Goal: Information Seeking & Learning: Find specific fact

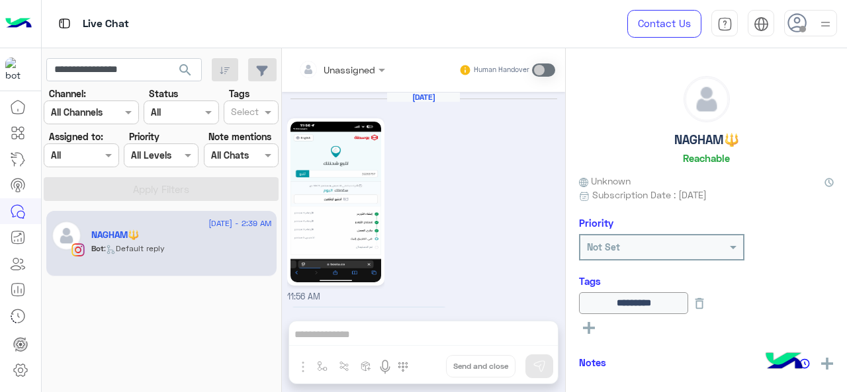
scroll to position [595, 0]
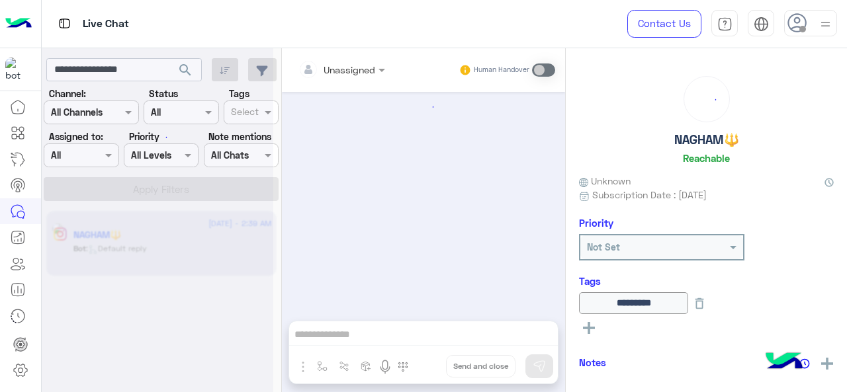
scroll to position [595, 0]
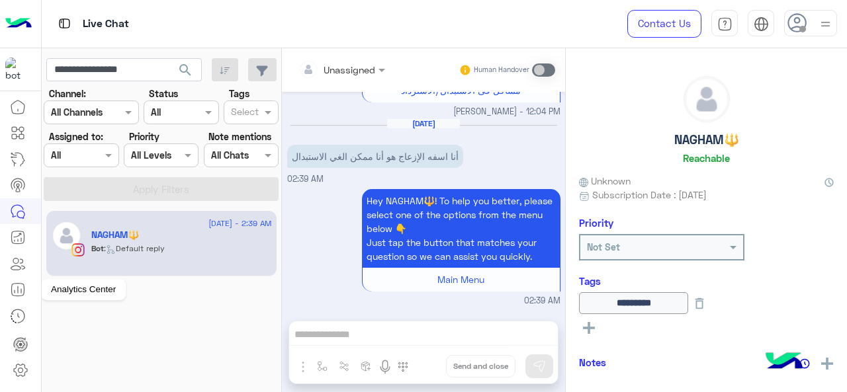
click at [19, 287] on icon at bounding box center [18, 290] width 16 height 16
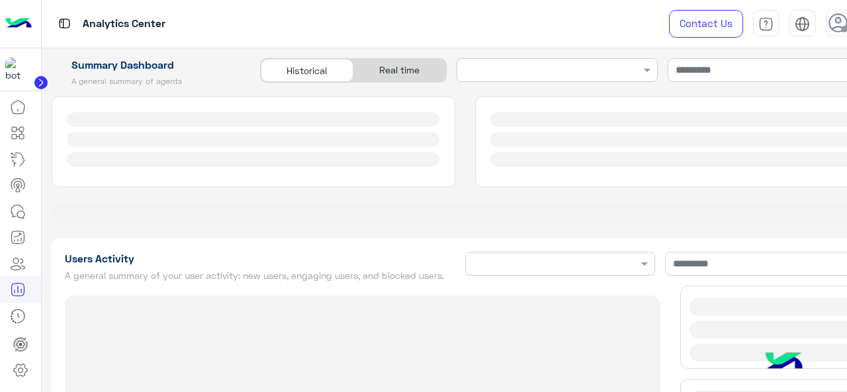
type input "**********"
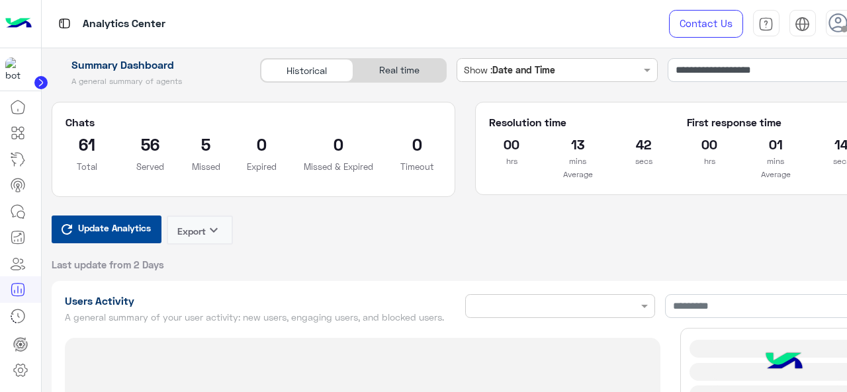
type input "**********"
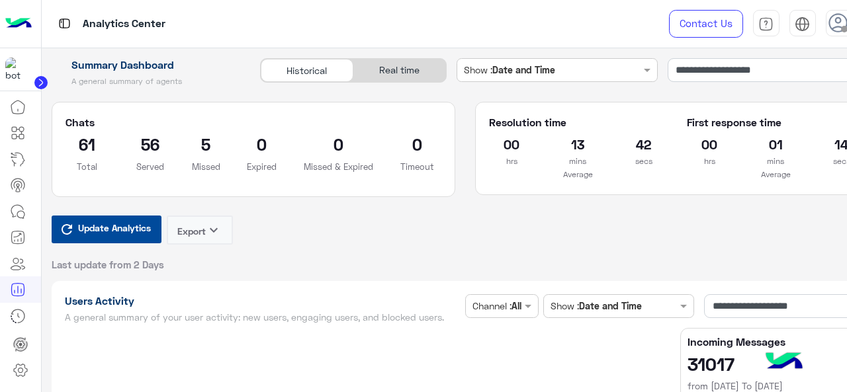
type input "**********"
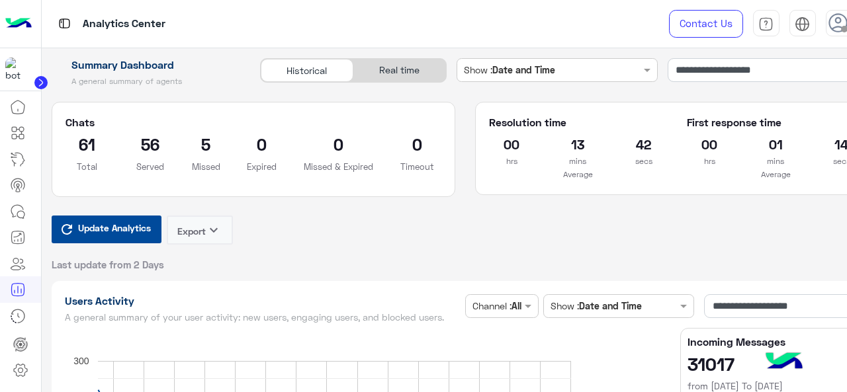
type input "**********"
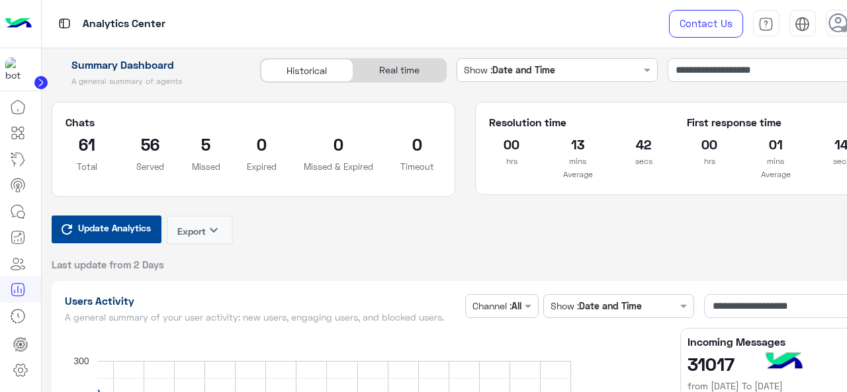
type input "**********"
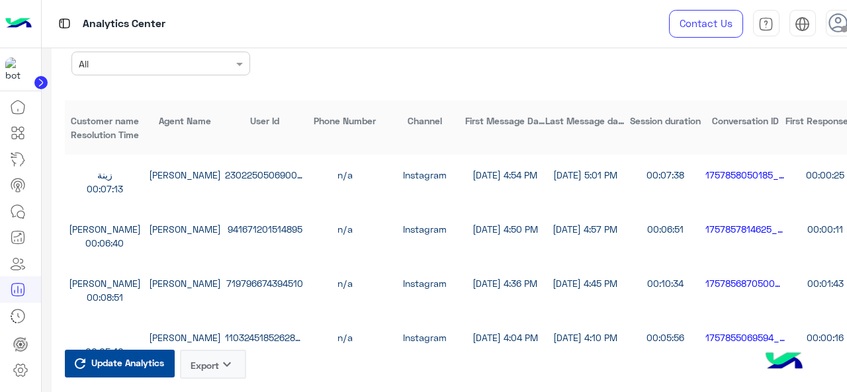
scroll to position [3639, 0]
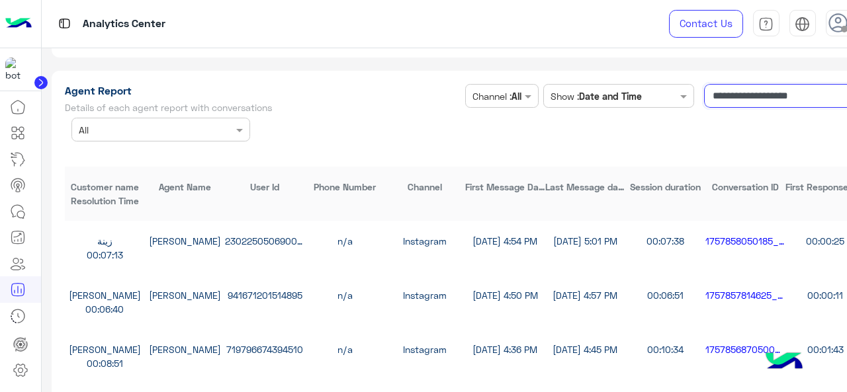
click at [726, 97] on input "**********" at bounding box center [784, 96] width 161 height 24
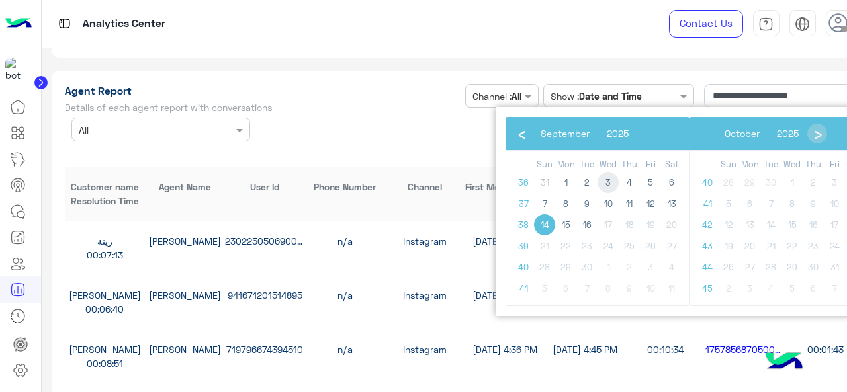
click at [609, 182] on span "3" at bounding box center [608, 182] width 21 height 21
click at [590, 203] on span "9" at bounding box center [586, 203] width 21 height 21
type input "**********"
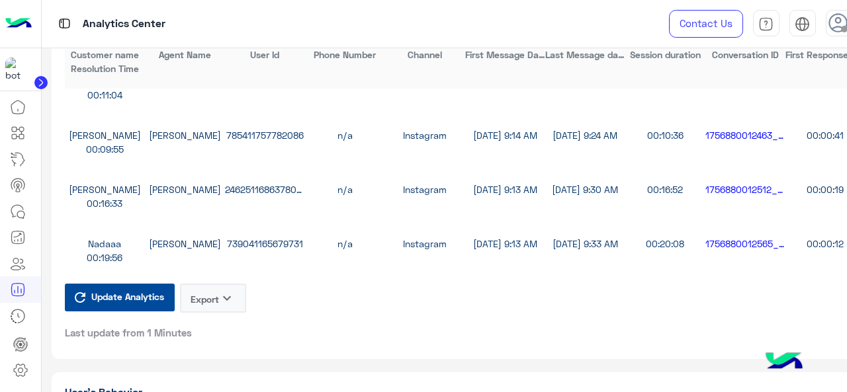
scroll to position [0, 0]
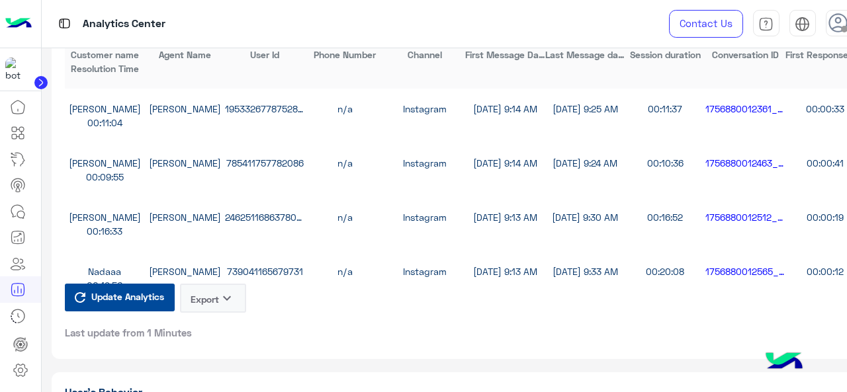
click at [233, 295] on icon "keyboard_arrow_down" at bounding box center [227, 298] width 16 height 16
click at [221, 330] on button "CSV" at bounding box center [213, 331] width 66 height 24
click at [220, 293] on icon "keyboard_arrow_down" at bounding box center [227, 298] width 16 height 16
click at [202, 333] on span "CSV" at bounding box center [196, 331] width 17 height 14
click at [183, 292] on button "Export keyboard_arrow_down" at bounding box center [213, 298] width 66 height 29
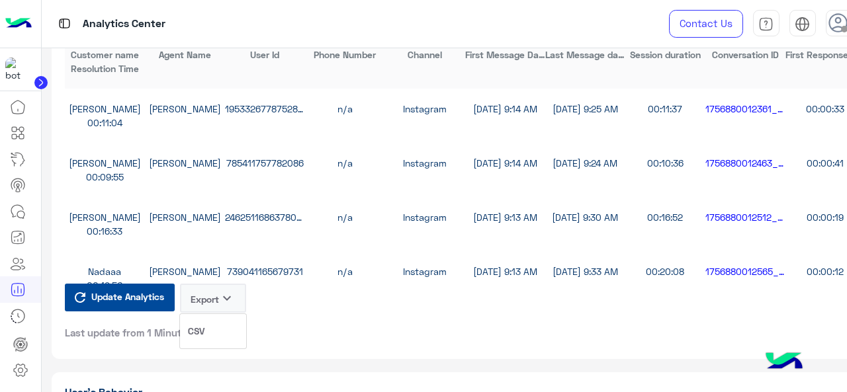
click at [232, 332] on button "CSV" at bounding box center [213, 331] width 66 height 24
click at [226, 305] on icon "keyboard_arrow_down" at bounding box center [227, 298] width 16 height 16
click at [214, 333] on button "CSV" at bounding box center [213, 331] width 66 height 24
click at [23, 211] on icon at bounding box center [20, 214] width 7 height 7
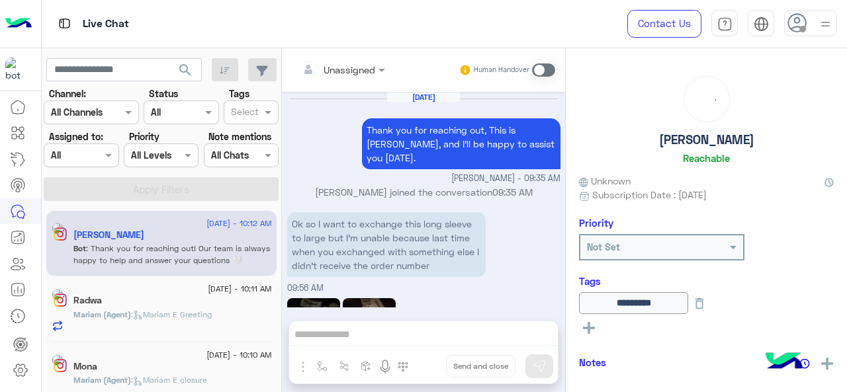
scroll to position [566, 0]
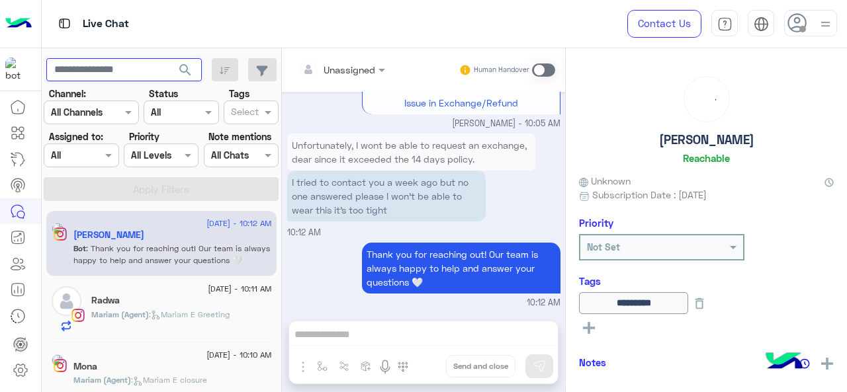
click at [124, 66] on input "text" at bounding box center [124, 70] width 156 height 24
paste input "**********"
type input "**********"
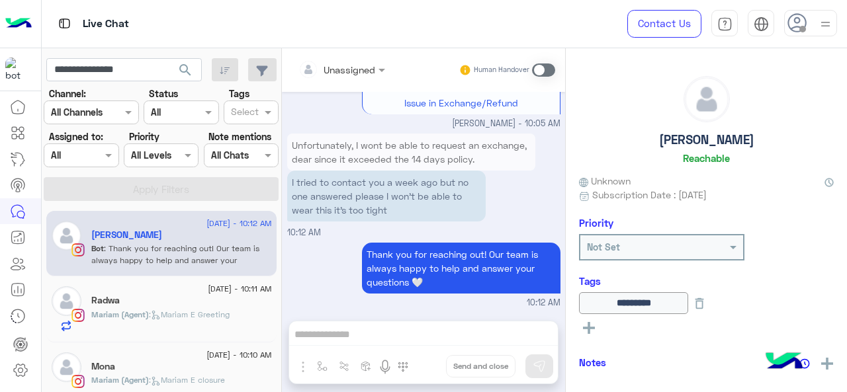
click at [179, 76] on span "search" at bounding box center [185, 70] width 16 height 16
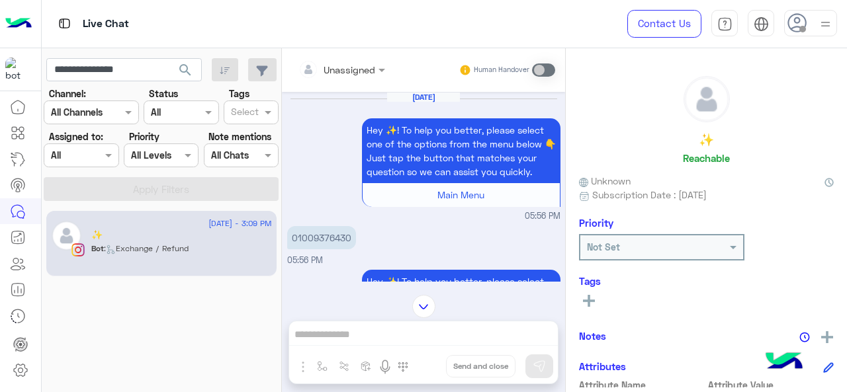
scroll to position [961, 0]
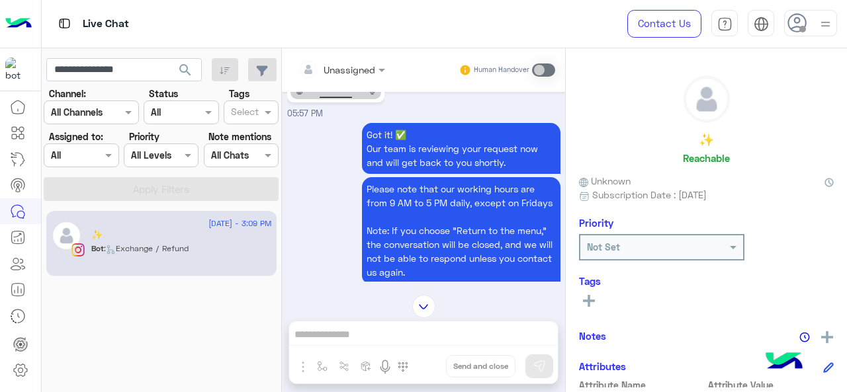
click at [91, 161] on div at bounding box center [80, 155] width 73 height 15
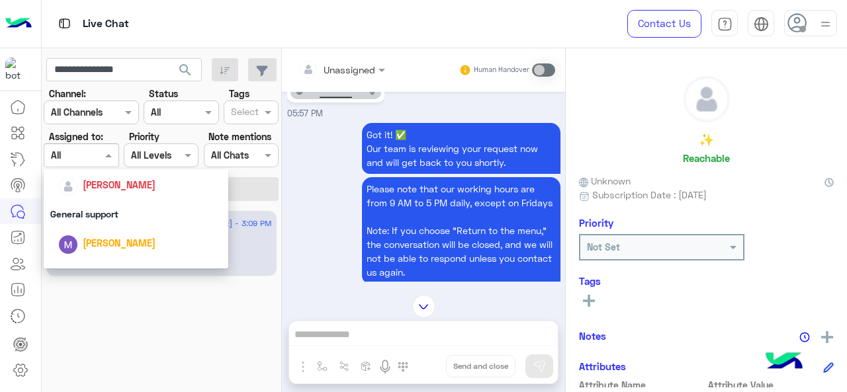
scroll to position [265, 0]
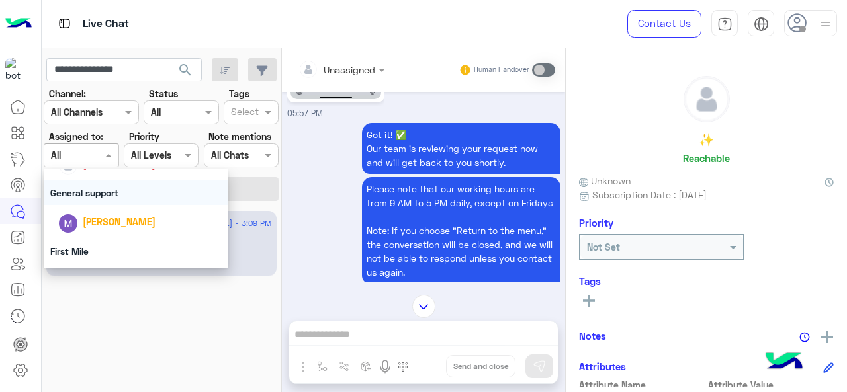
click at [116, 198] on div "General support" at bounding box center [136, 193] width 185 height 24
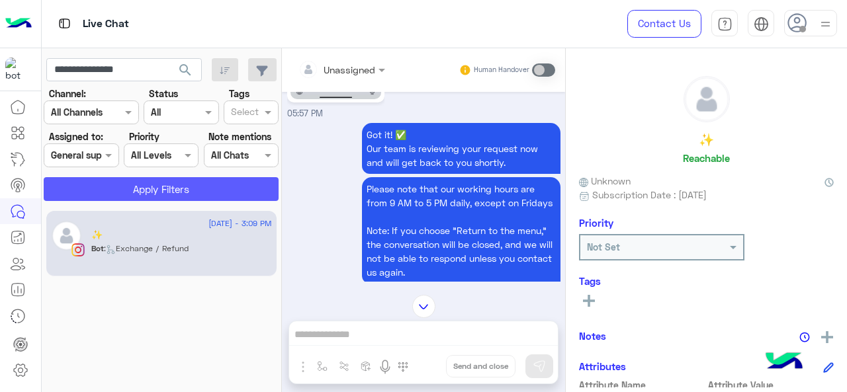
click at [132, 186] on button "Apply Filters" at bounding box center [161, 189] width 235 height 24
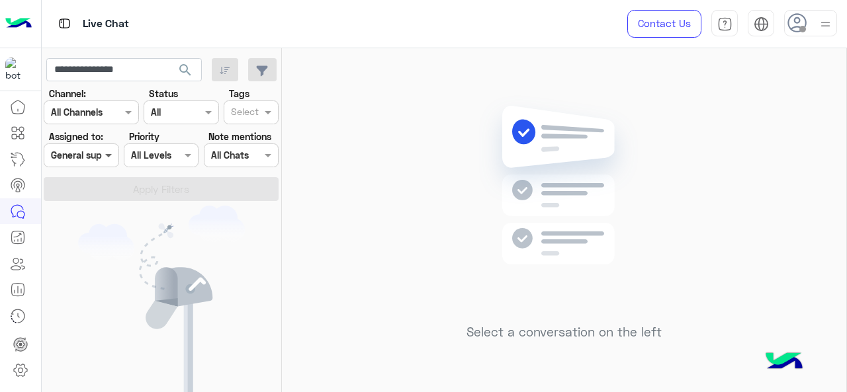
click at [108, 159] on span at bounding box center [110, 155] width 17 height 14
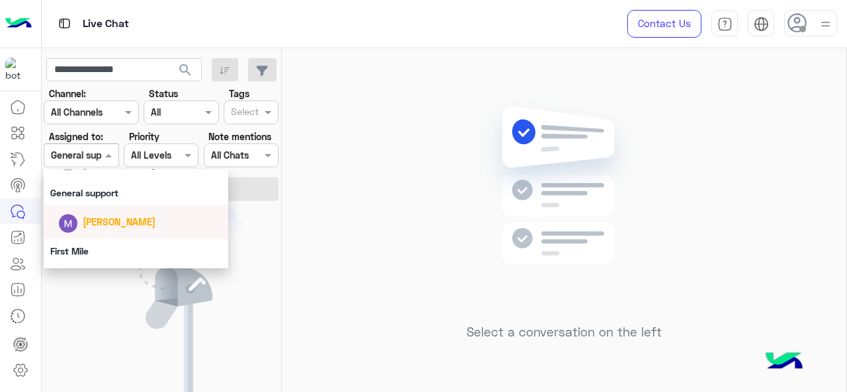
click at [99, 230] on div "[PERSON_NAME]" at bounding box center [140, 221] width 164 height 23
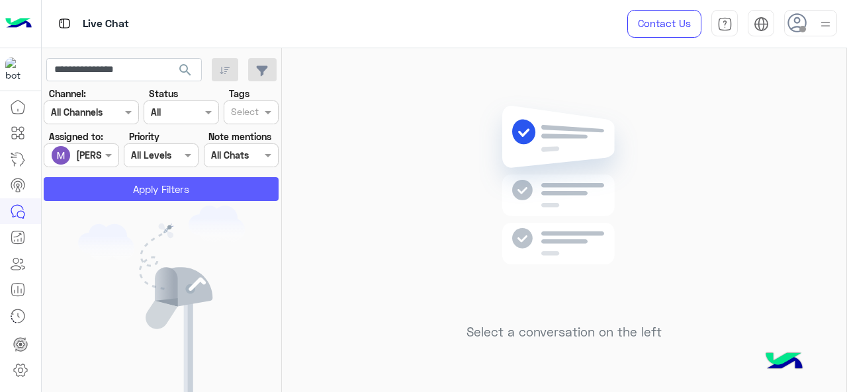
click at [128, 193] on button "Apply Filters" at bounding box center [161, 189] width 235 height 24
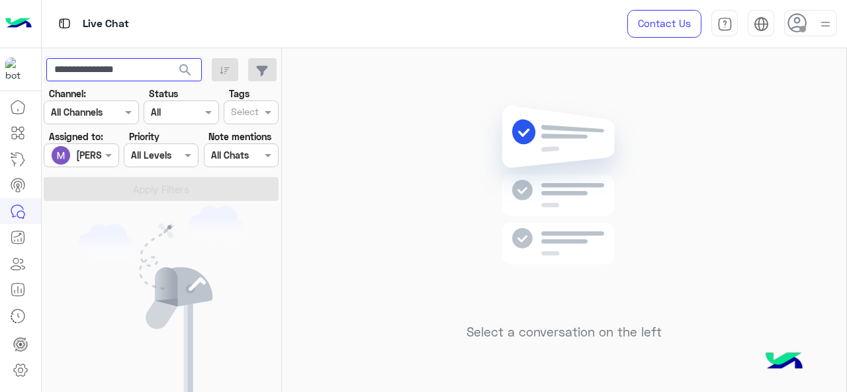
click at [144, 75] on input "**********" at bounding box center [124, 70] width 156 height 24
click at [183, 76] on span "search" at bounding box center [185, 70] width 16 height 16
click at [101, 152] on div at bounding box center [80, 155] width 73 height 15
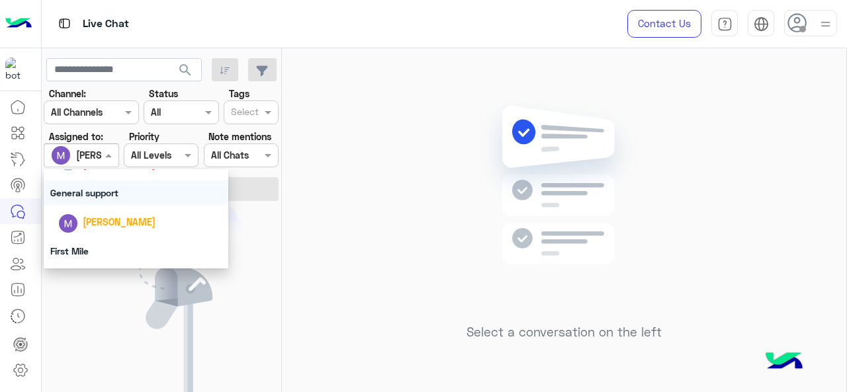
click at [106, 193] on div "General support" at bounding box center [136, 193] width 185 height 24
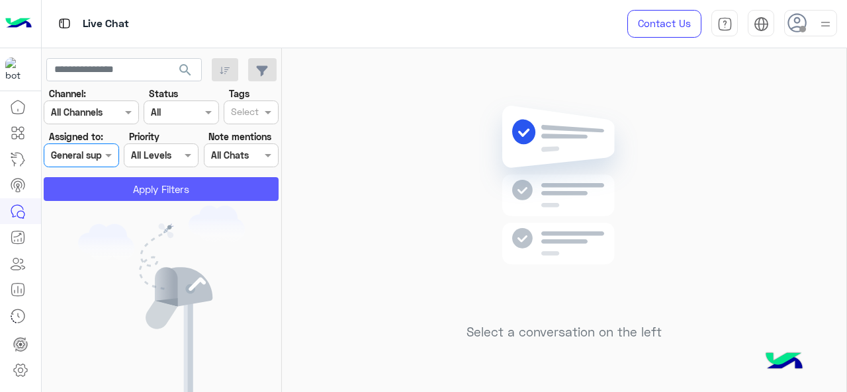
click at [106, 192] on button "Apply Filters" at bounding box center [161, 189] width 235 height 24
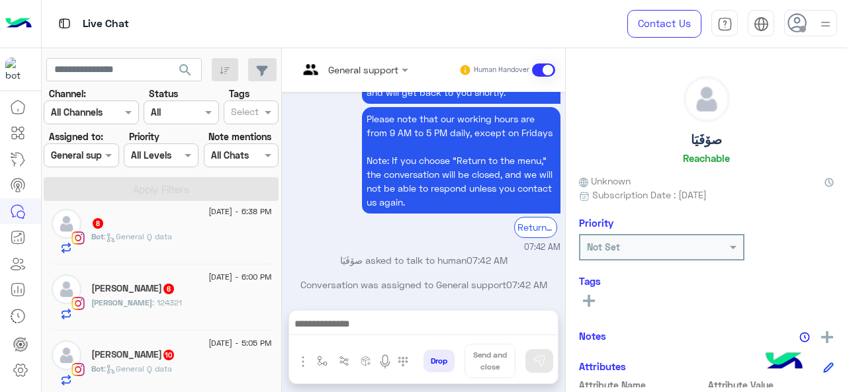
scroll to position [543, 0]
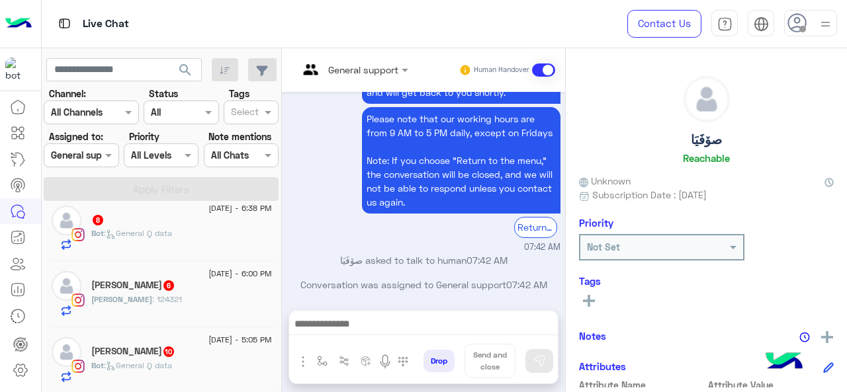
click at [169, 349] on div "[PERSON_NAME] 10" at bounding box center [181, 353] width 181 height 14
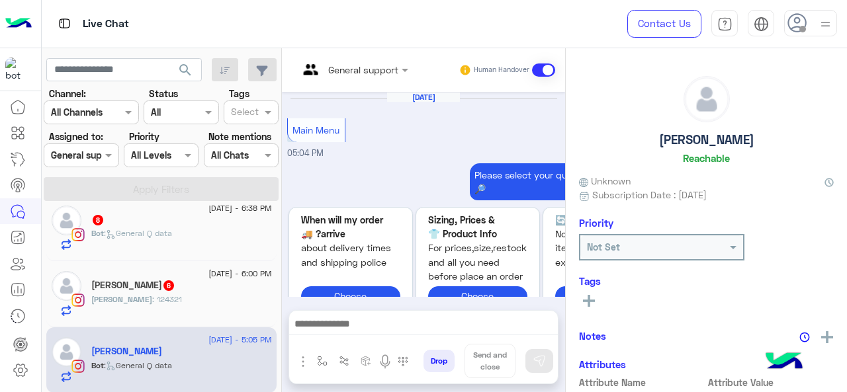
scroll to position [711, 0]
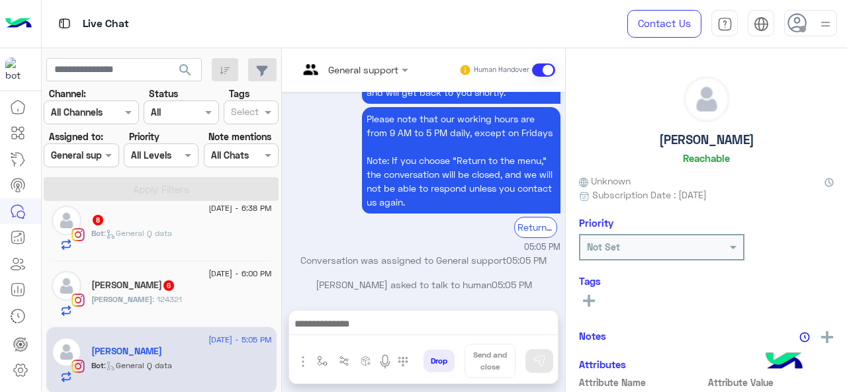
click at [415, 68] on div at bounding box center [353, 69] width 123 height 15
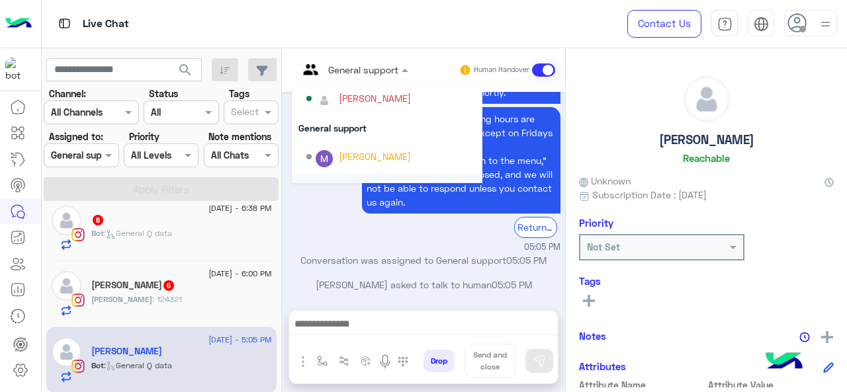
scroll to position [199, 0]
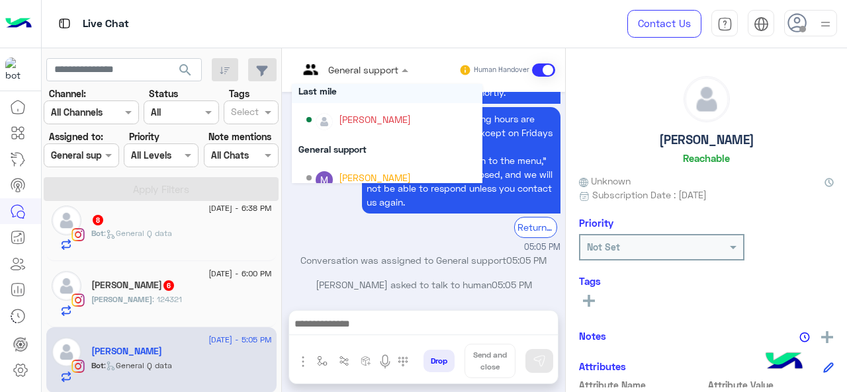
click at [367, 93] on div "Last mile" at bounding box center [387, 91] width 191 height 24
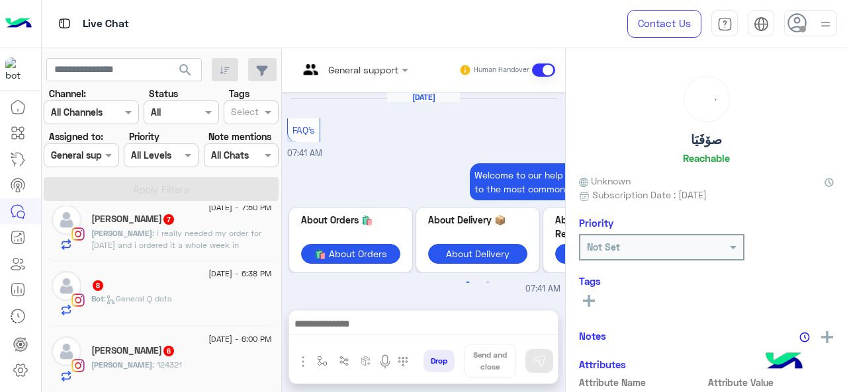
scroll to position [613, 0]
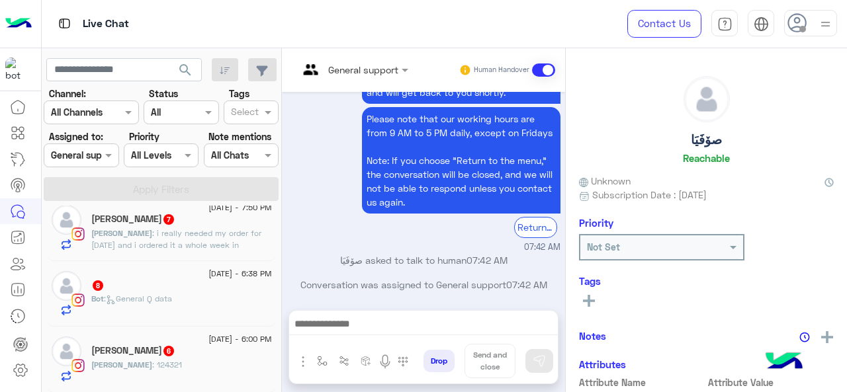
click at [176, 360] on div "[PERSON_NAME] : 124321" at bounding box center [181, 370] width 181 height 23
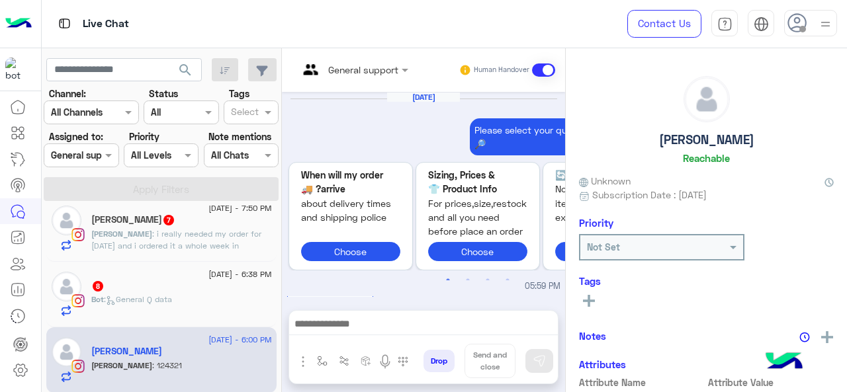
scroll to position [641, 0]
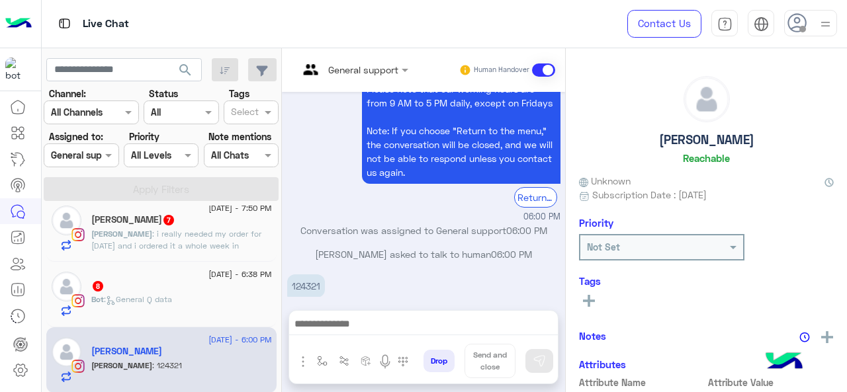
click at [384, 79] on div "General support" at bounding box center [348, 70] width 100 height 32
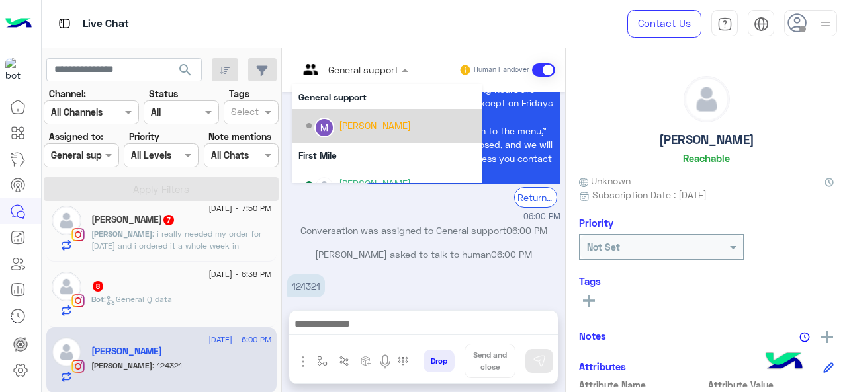
scroll to position [202, 0]
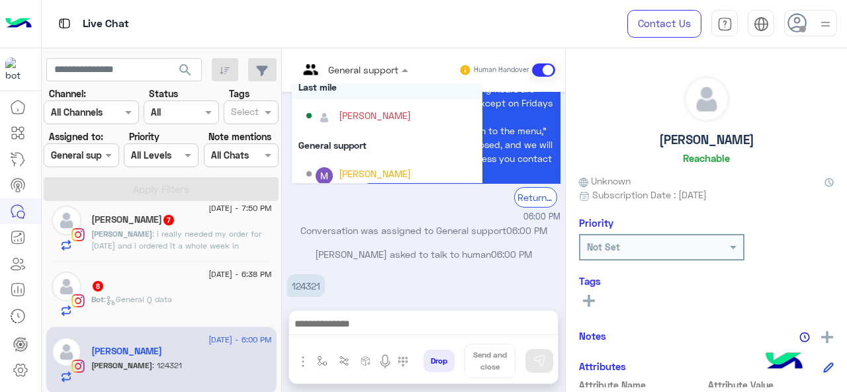
click at [362, 93] on div "Last mile" at bounding box center [387, 87] width 191 height 24
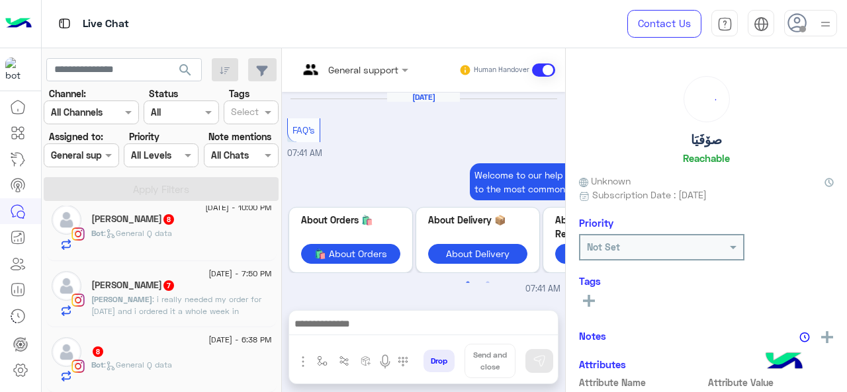
scroll to position [613, 0]
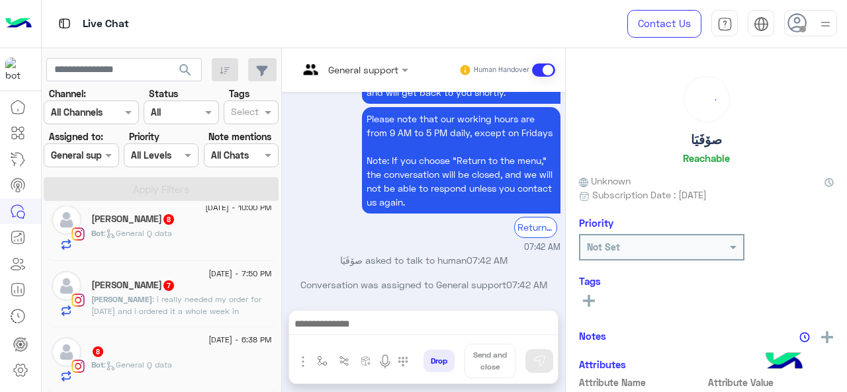
click at [148, 344] on div "[DATE] - 6:38 PM" at bounding box center [181, 341] width 181 height 9
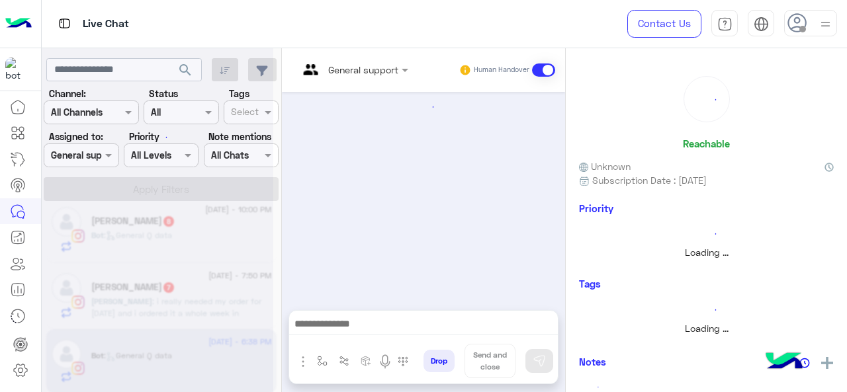
scroll to position [652, 0]
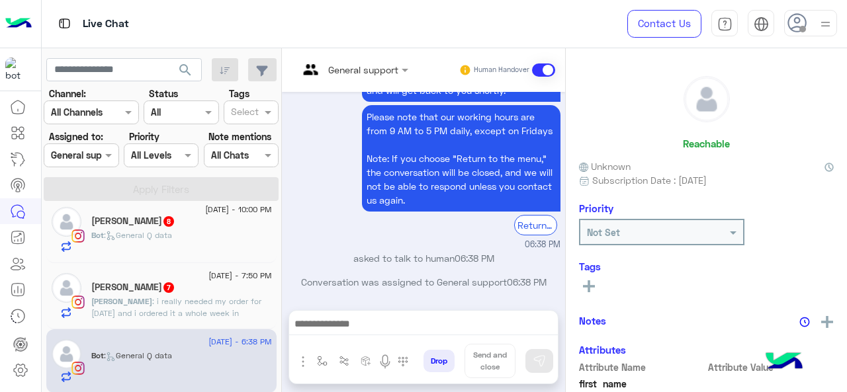
click at [398, 75] on div "General support" at bounding box center [363, 70] width 70 height 14
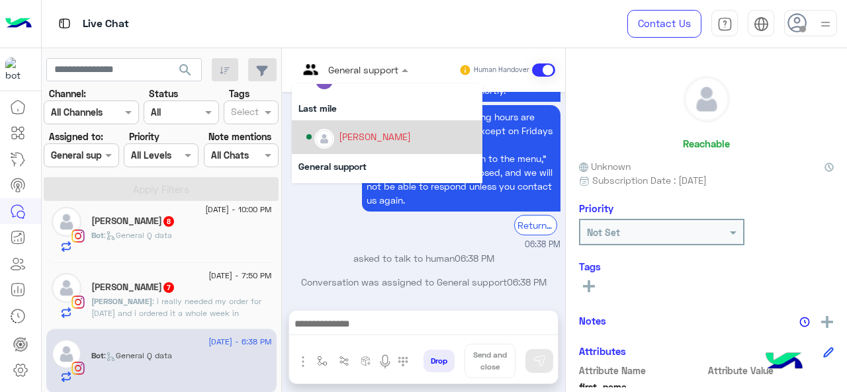
scroll to position [199, 0]
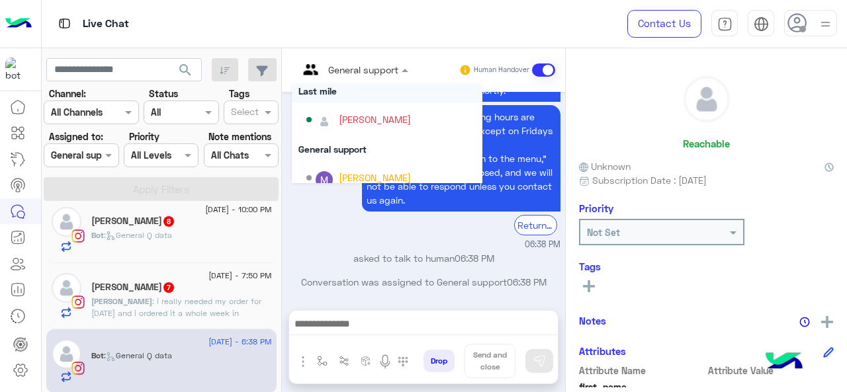
click at [367, 99] on div "Last mile" at bounding box center [387, 91] width 191 height 24
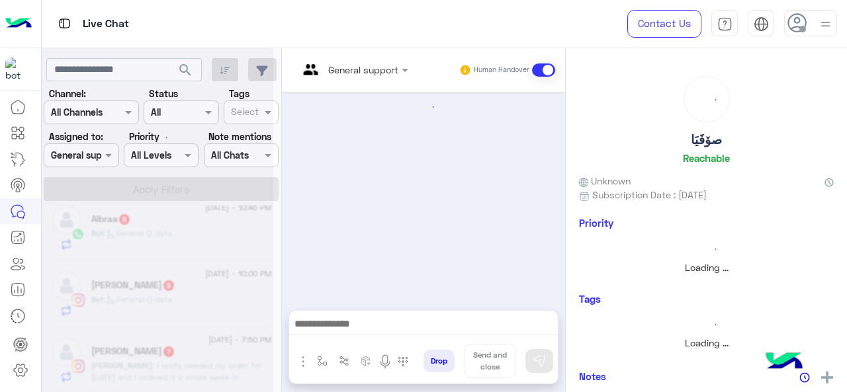
scroll to position [613, 0]
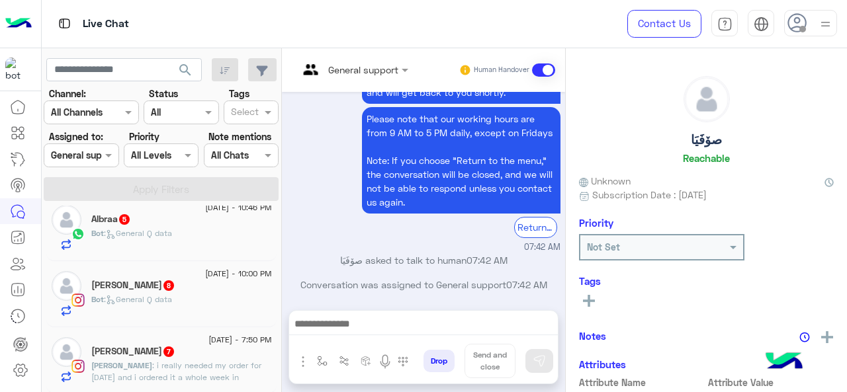
click at [162, 346] on span "7" at bounding box center [168, 350] width 13 height 11
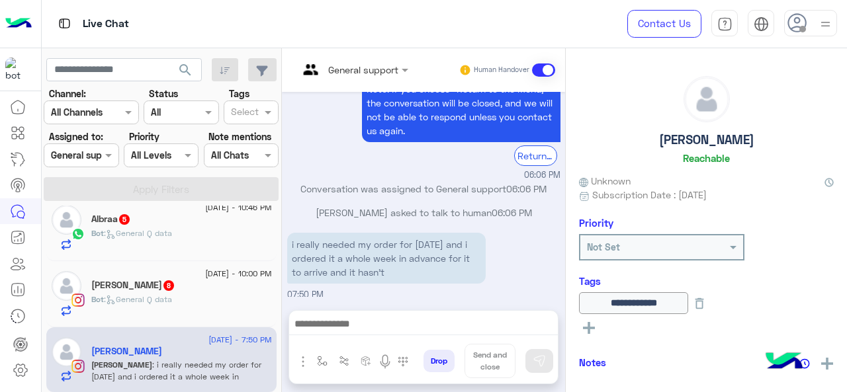
click at [398, 76] on div "General support" at bounding box center [363, 70] width 70 height 14
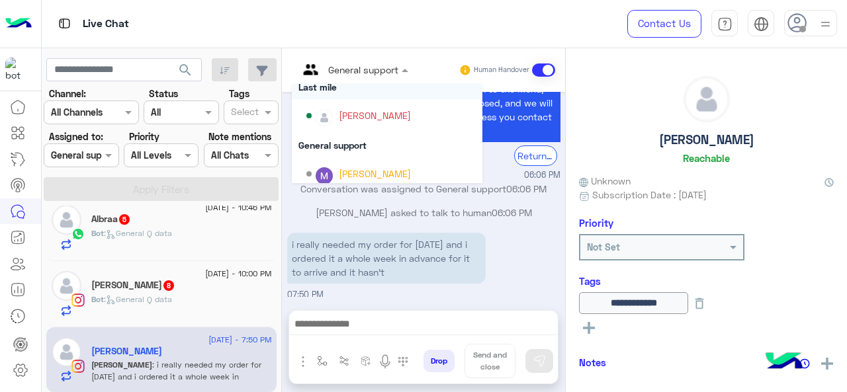
click at [352, 90] on div "Last mile" at bounding box center [387, 87] width 191 height 24
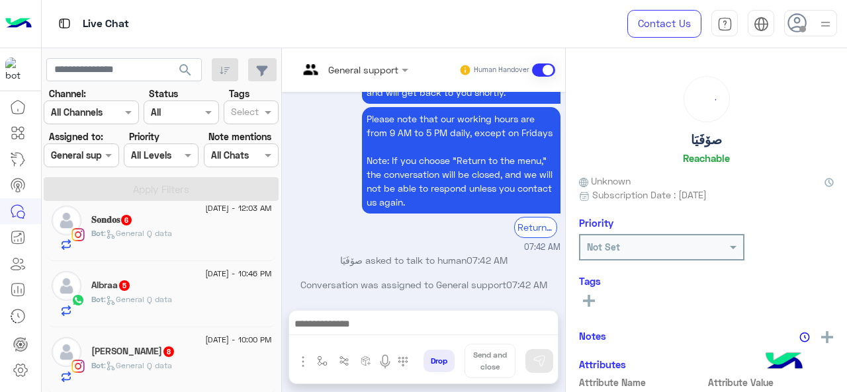
click at [163, 348] on span "8" at bounding box center [168, 352] width 11 height 11
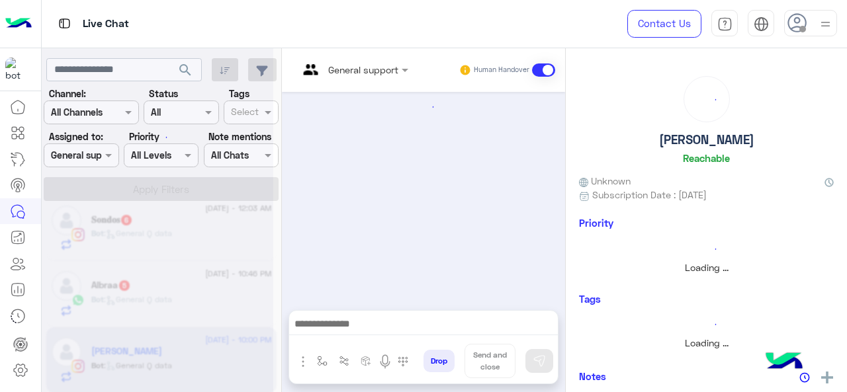
click at [373, 66] on input "text" at bounding box center [335, 70] width 75 height 14
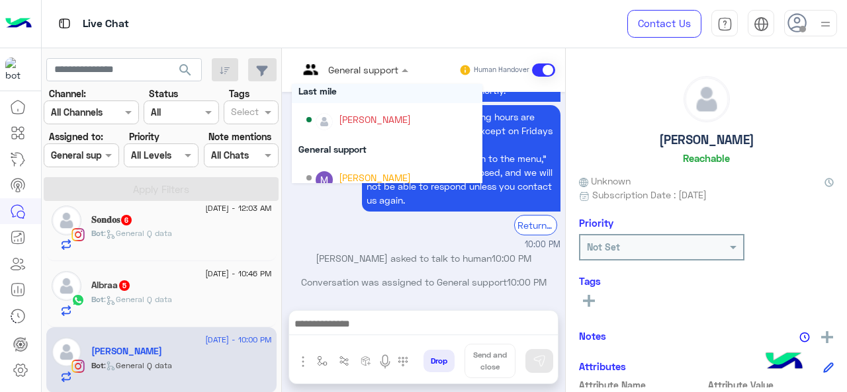
click at [361, 95] on div "Last mile" at bounding box center [387, 91] width 191 height 24
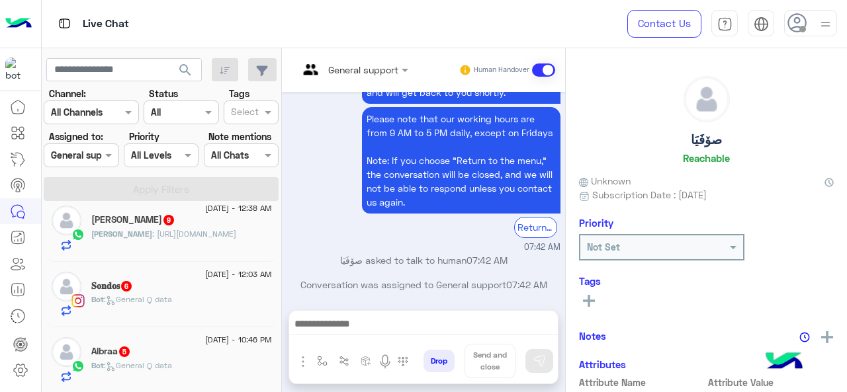
click at [175, 355] on div "Albraa 5" at bounding box center [181, 353] width 181 height 14
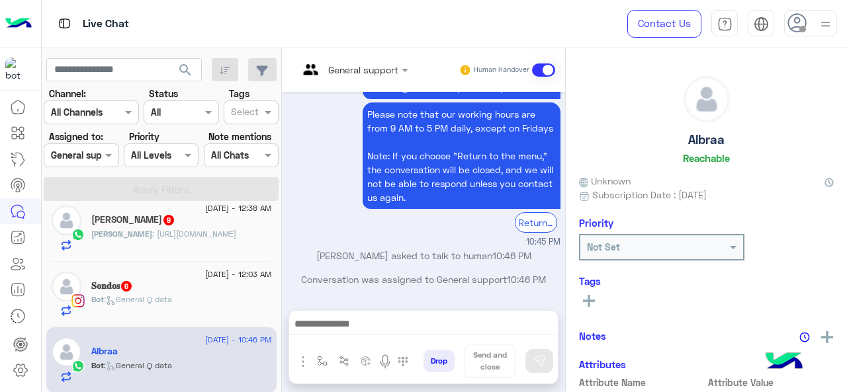
click at [406, 71] on div at bounding box center [353, 69] width 123 height 15
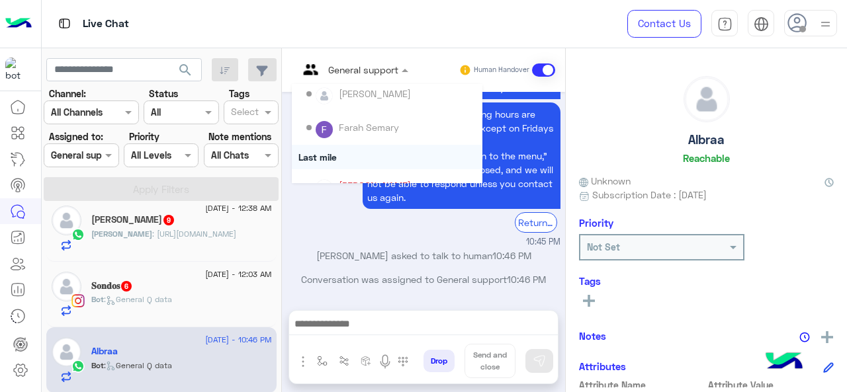
click at [362, 157] on div "Last mile" at bounding box center [387, 157] width 191 height 24
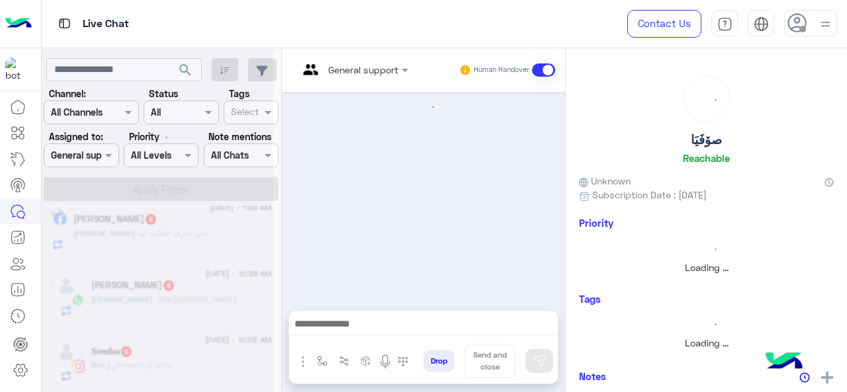
click at [140, 360] on span ": General Q data" at bounding box center [138, 365] width 68 height 10
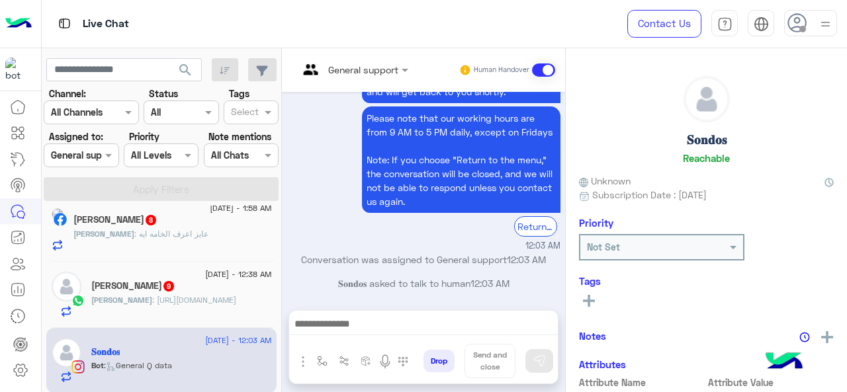
click at [373, 69] on input "text" at bounding box center [335, 70] width 75 height 14
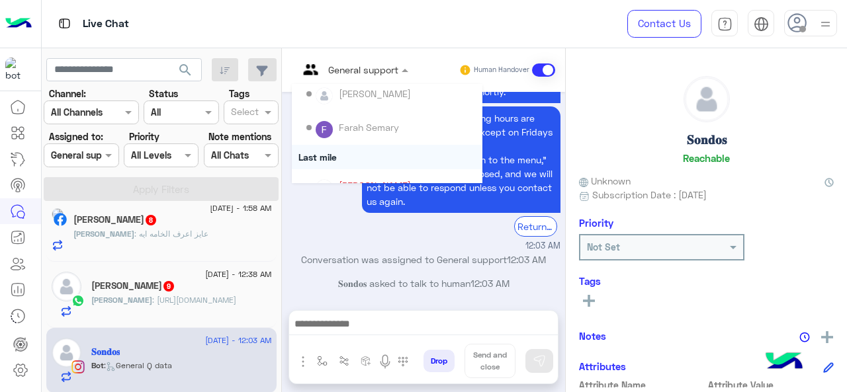
click at [371, 157] on div "Last mile" at bounding box center [387, 157] width 191 height 24
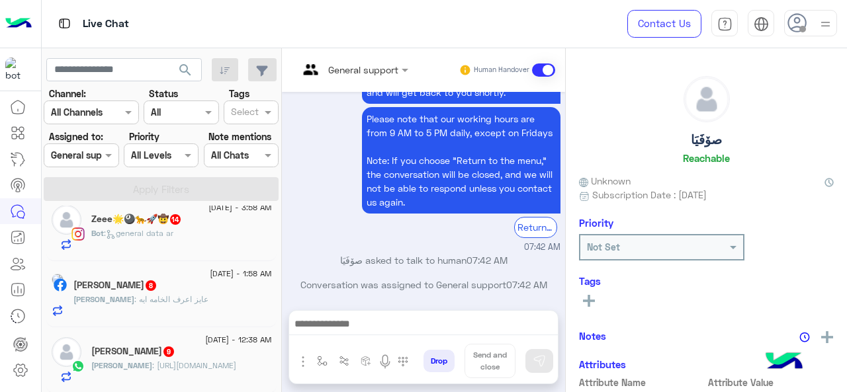
click at [150, 358] on div "[PERSON_NAME] 9" at bounding box center [181, 353] width 181 height 14
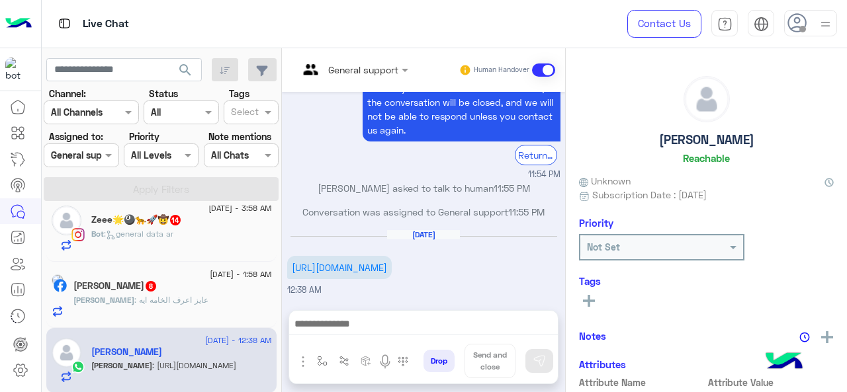
click at [373, 64] on input "text" at bounding box center [335, 70] width 75 height 14
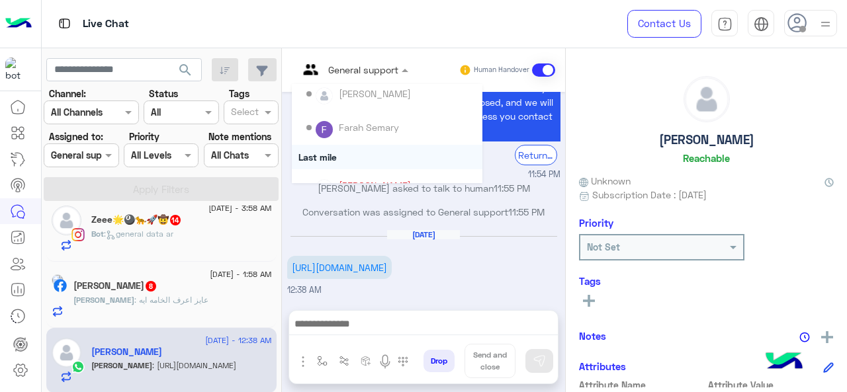
click at [377, 153] on div "Last mile" at bounding box center [387, 157] width 191 height 24
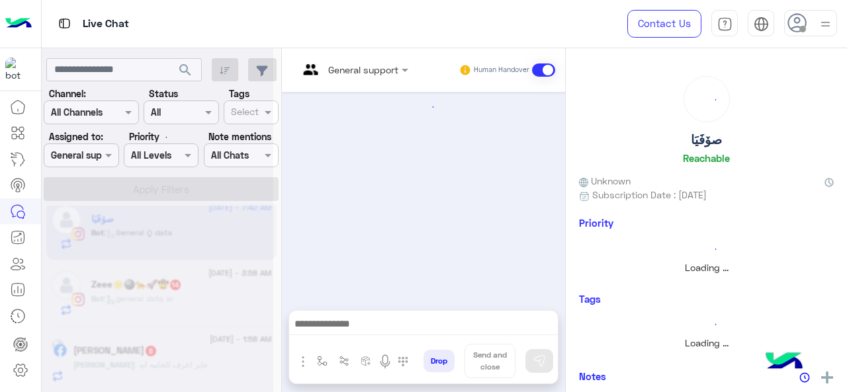
click at [140, 359] on div at bounding box center [158, 201] width 232 height 392
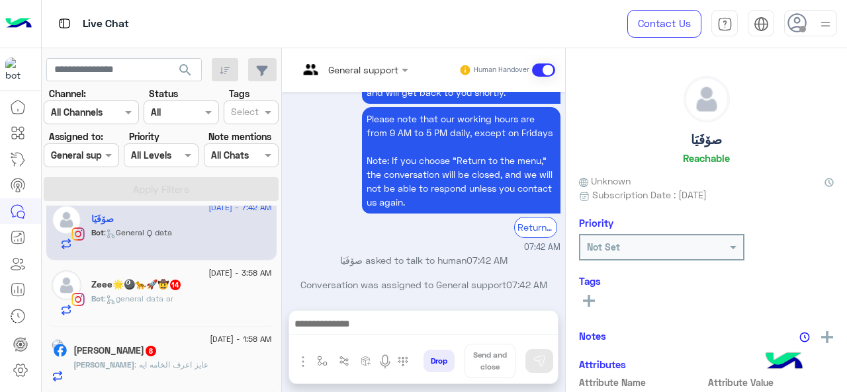
click at [144, 354] on h5 "[PERSON_NAME] 8" at bounding box center [115, 350] width 84 height 11
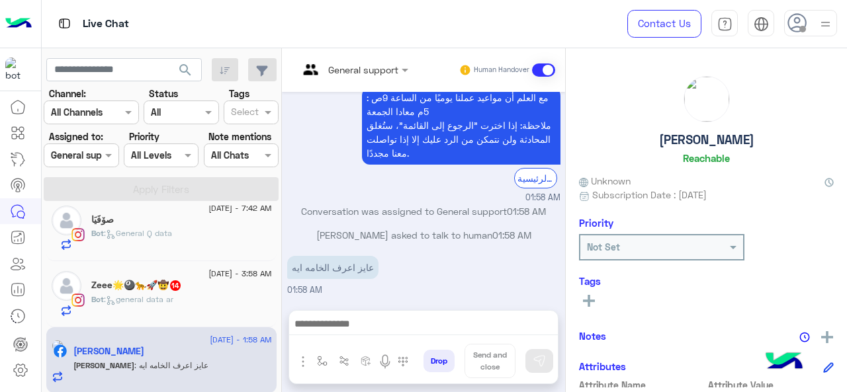
click at [385, 69] on div at bounding box center [353, 69] width 123 height 15
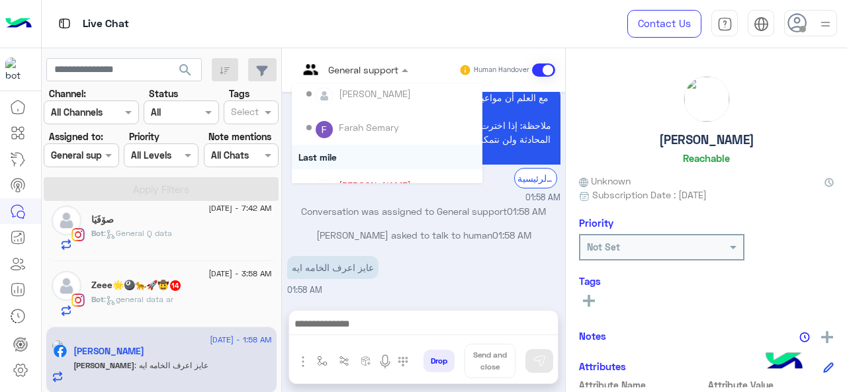
click at [320, 157] on div "Last mile" at bounding box center [387, 157] width 191 height 24
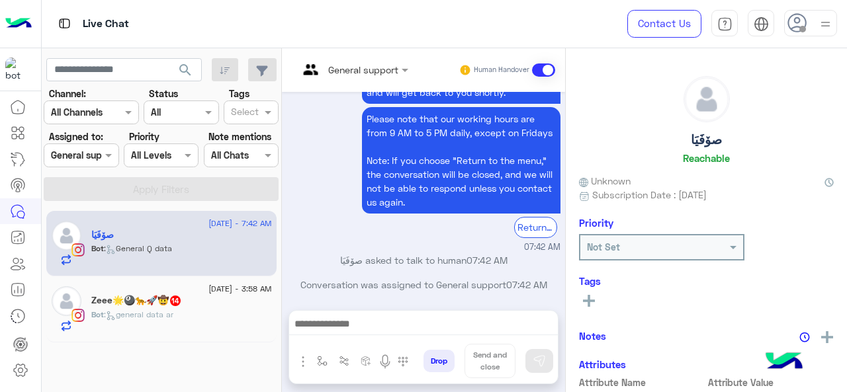
click at [150, 313] on span ": general data ar" at bounding box center [138, 315] width 69 height 10
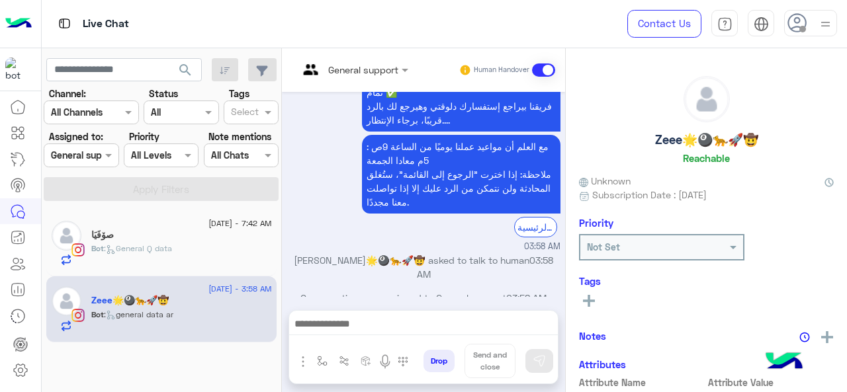
click at [348, 73] on input "text" at bounding box center [335, 70] width 75 height 14
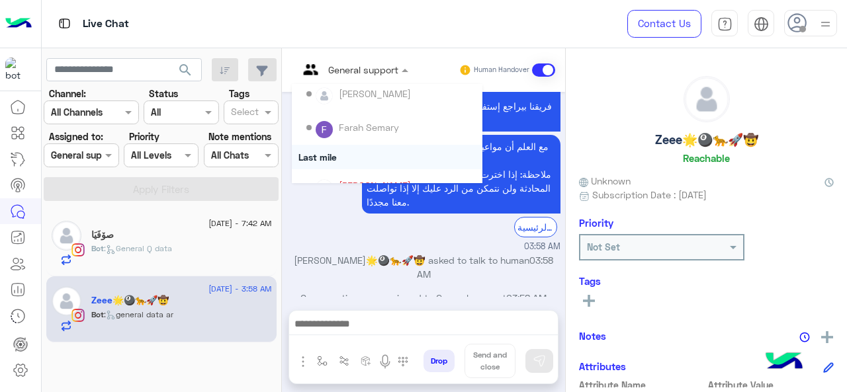
click at [345, 158] on div "Last mile" at bounding box center [387, 157] width 191 height 24
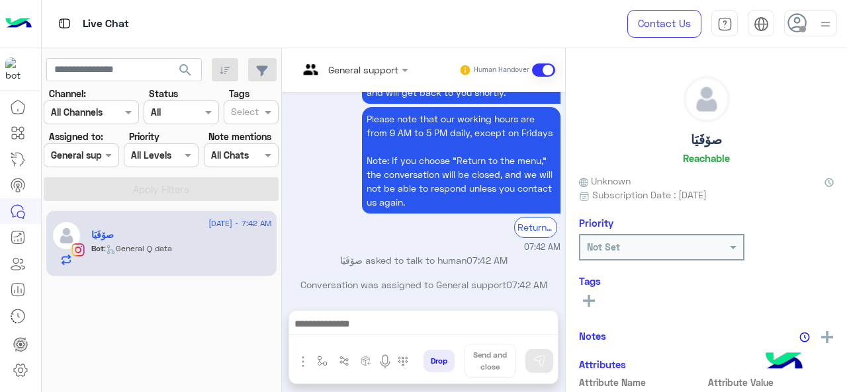
click at [377, 73] on div at bounding box center [353, 69] width 123 height 15
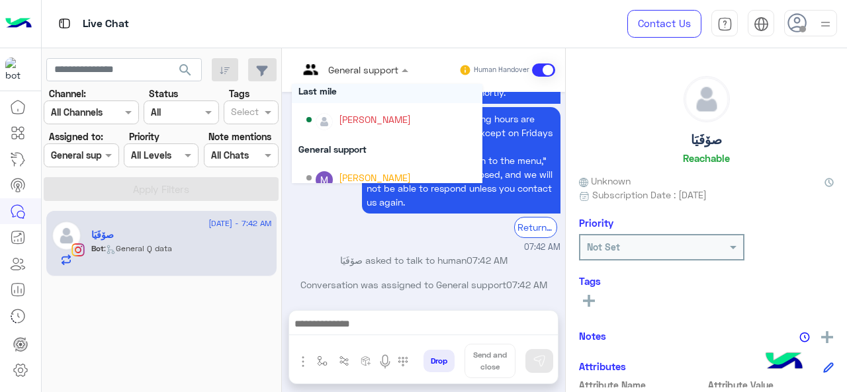
click at [342, 89] on div "Last mile" at bounding box center [387, 91] width 191 height 24
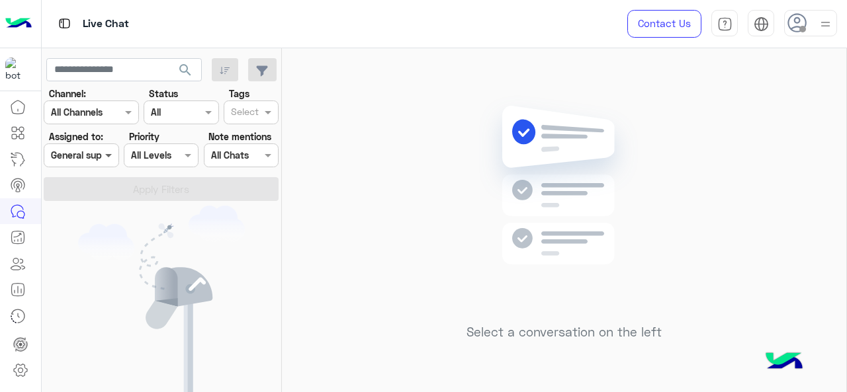
click at [105, 161] on span at bounding box center [110, 155] width 17 height 14
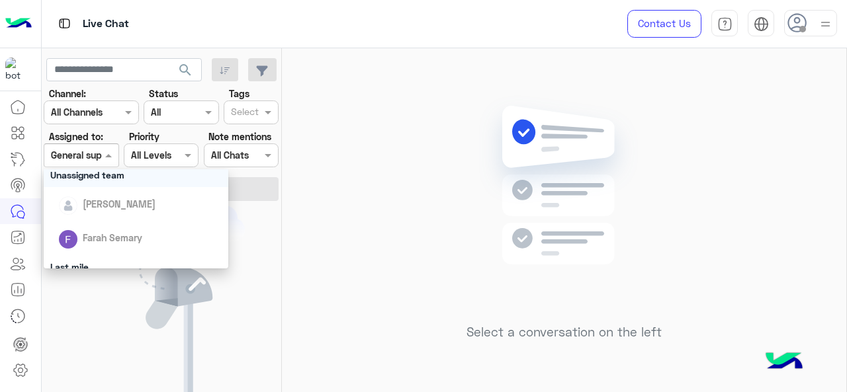
click at [98, 159] on div at bounding box center [80, 155] width 73 height 15
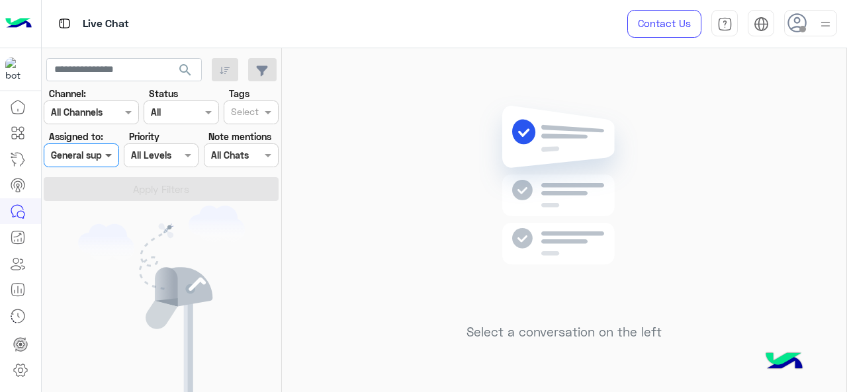
click at [105, 154] on span at bounding box center [110, 155] width 17 height 14
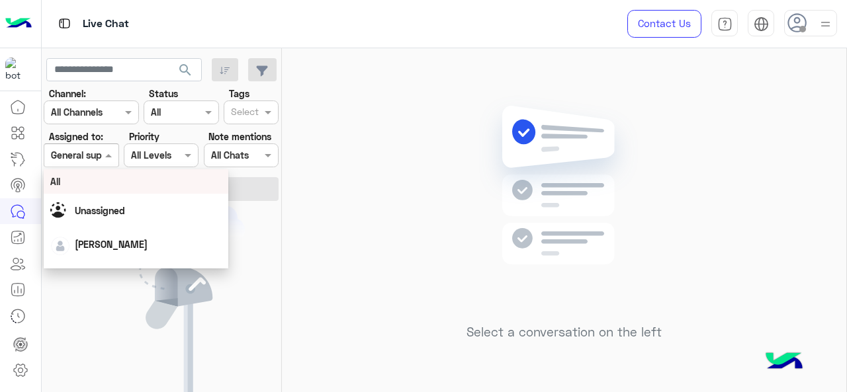
click at [103, 191] on div "All" at bounding box center [136, 181] width 185 height 24
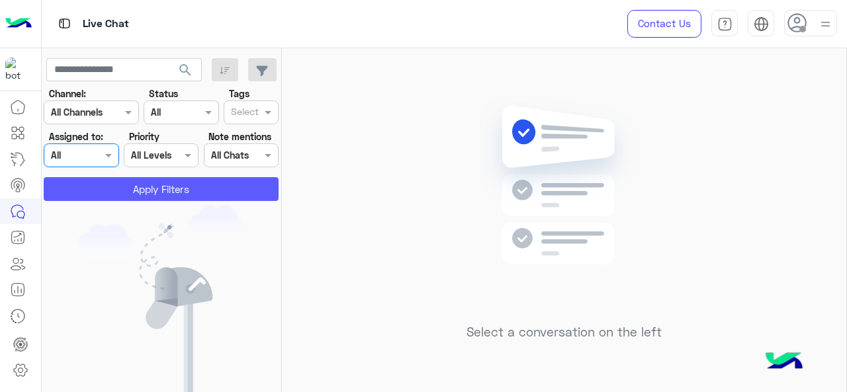
click at [103, 191] on button "Apply Filters" at bounding box center [161, 189] width 235 height 24
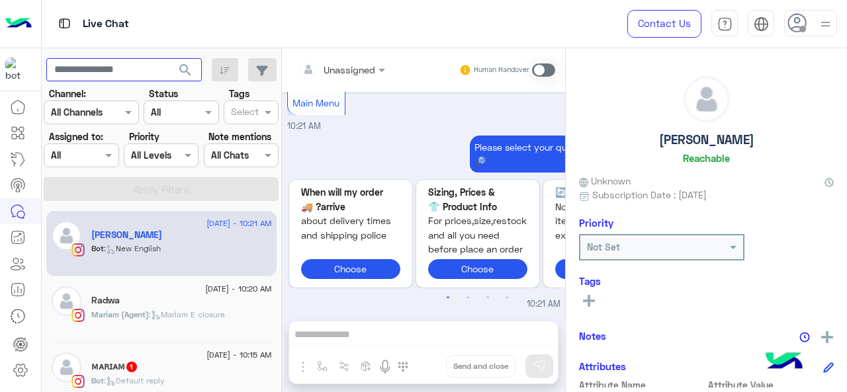
click at [109, 69] on input "text" at bounding box center [124, 70] width 156 height 24
paste input "**********"
click at [183, 66] on span "search" at bounding box center [185, 70] width 16 height 16
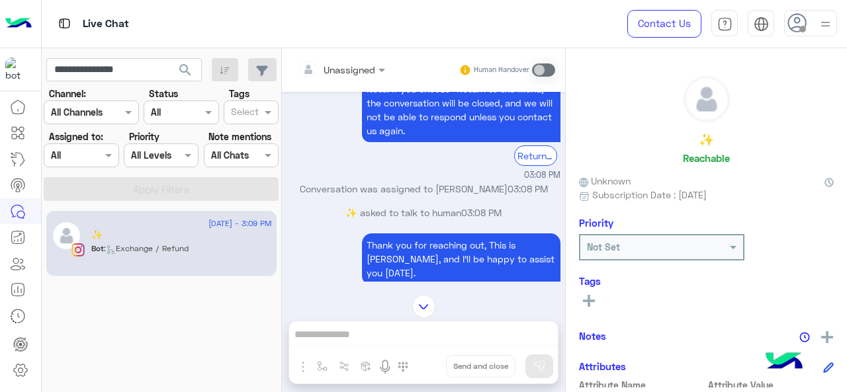
scroll to position [127, 0]
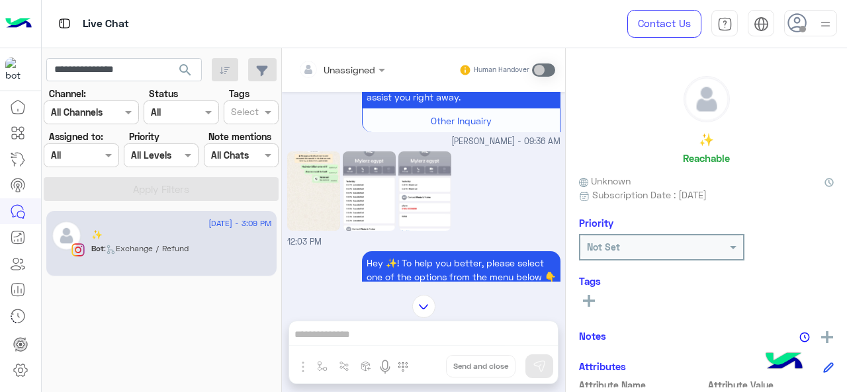
click at [313, 192] on img at bounding box center [313, 191] width 53 height 79
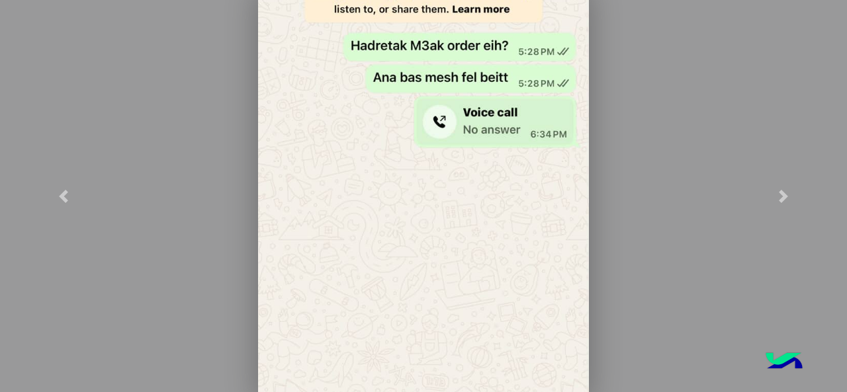
click at [619, 159] on modal-container at bounding box center [423, 196] width 847 height 392
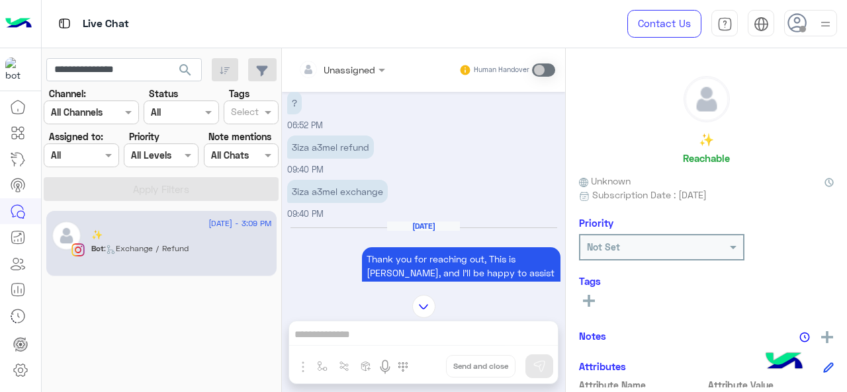
scroll to position [9408, 0]
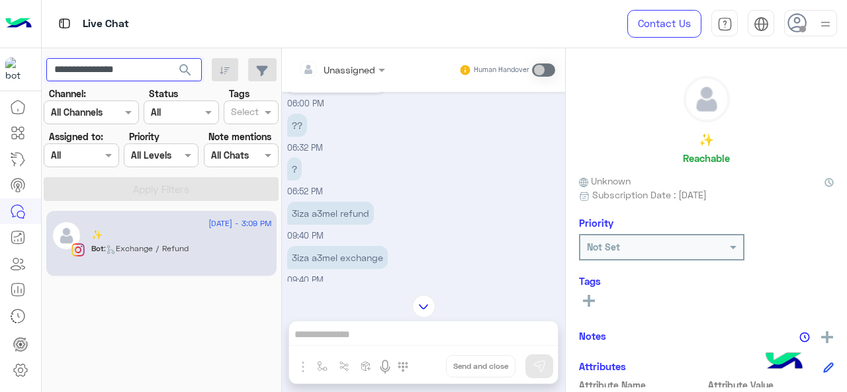
click at [146, 66] on input "**********" at bounding box center [124, 70] width 156 height 24
paste input "text"
click at [173, 67] on button "search" at bounding box center [185, 72] width 32 height 28
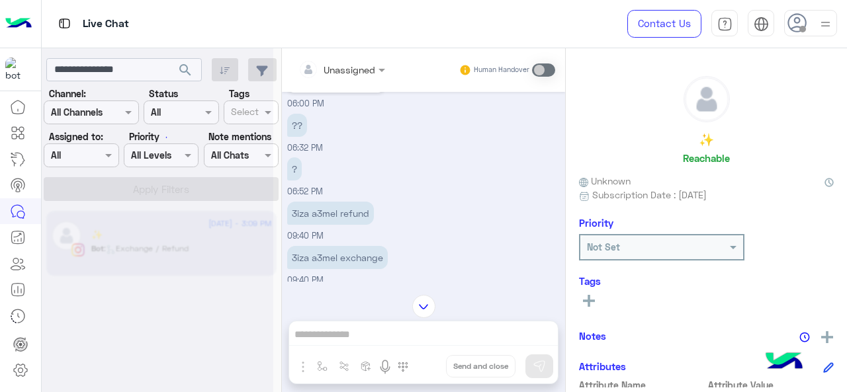
click at [181, 67] on div at bounding box center [158, 201] width 232 height 392
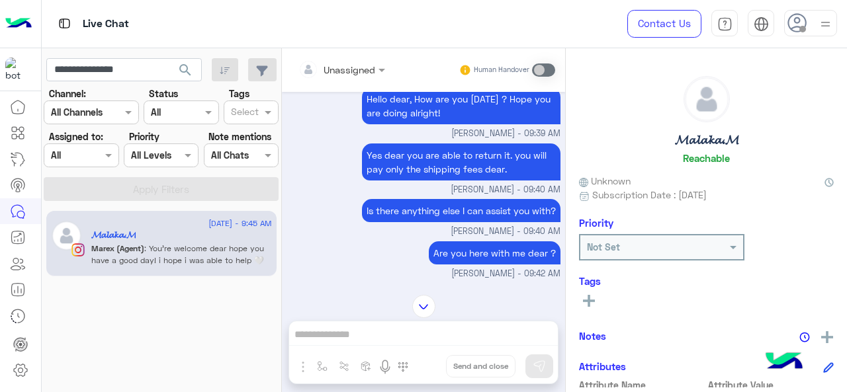
scroll to position [1155, 0]
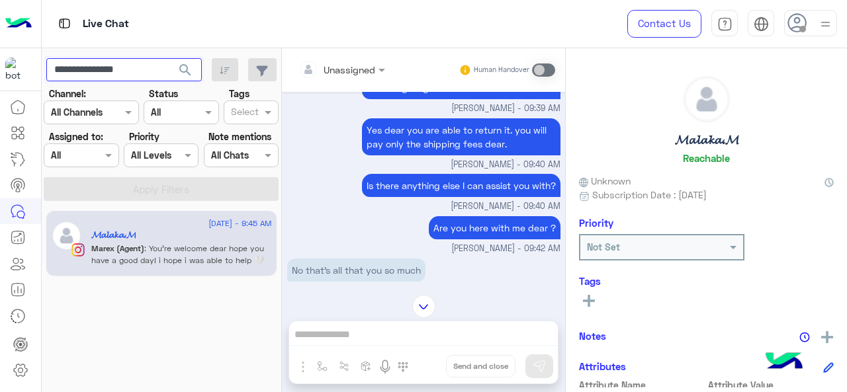
click at [106, 71] on input "**********" at bounding box center [124, 70] width 156 height 24
paste input "*"
click at [191, 71] on span "search" at bounding box center [185, 70] width 16 height 16
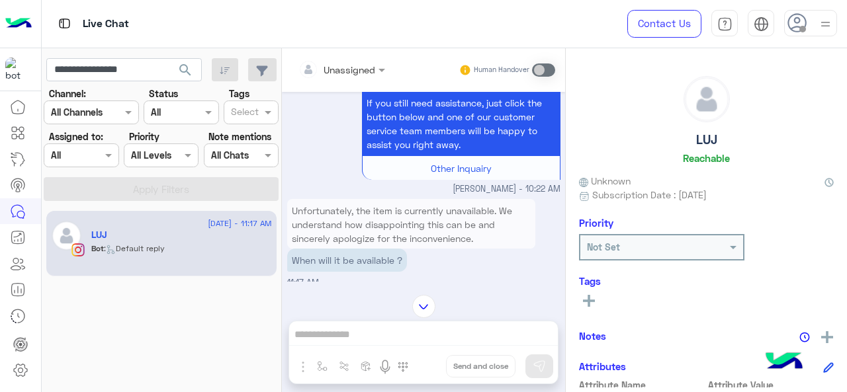
scroll to position [4214, 0]
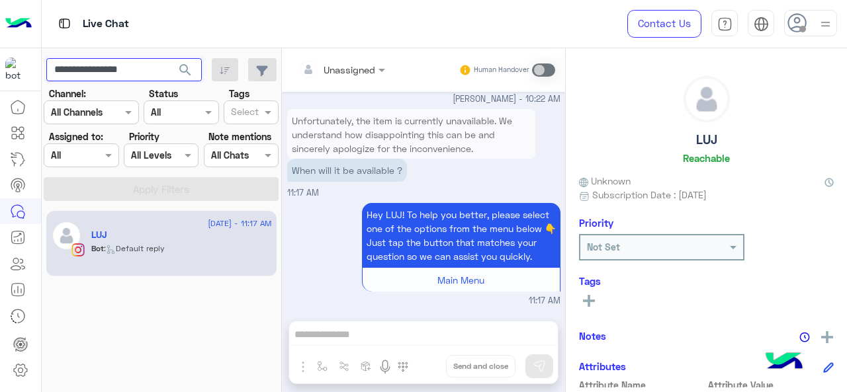
click at [119, 75] on input "**********" at bounding box center [124, 70] width 156 height 24
paste input "text"
click at [169, 58] on button "search" at bounding box center [185, 72] width 32 height 28
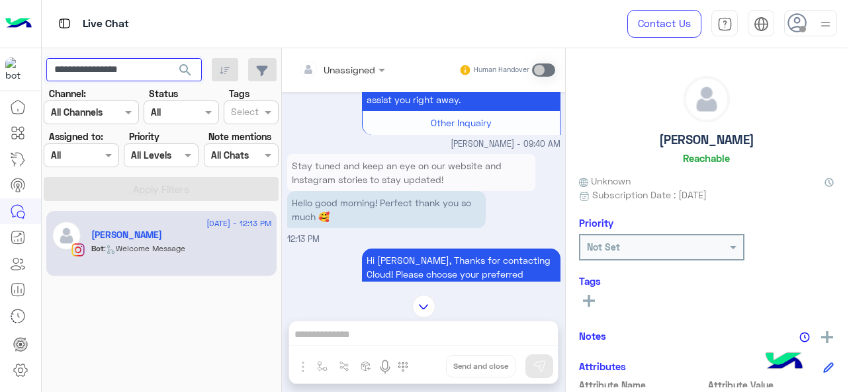
scroll to position [2806, 0]
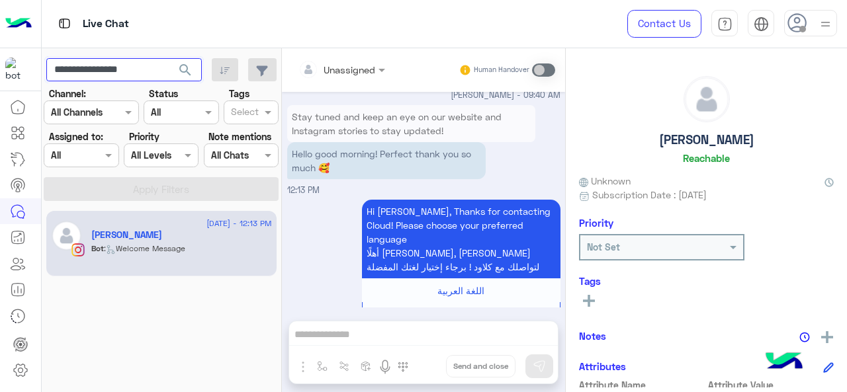
click at [138, 71] on input "**********" at bounding box center [124, 70] width 156 height 24
paste input "text"
click at [185, 73] on span "search" at bounding box center [185, 70] width 16 height 16
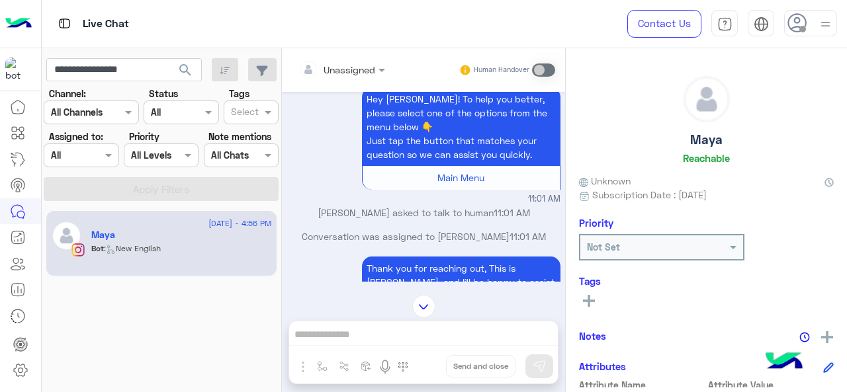
scroll to position [1470, 0]
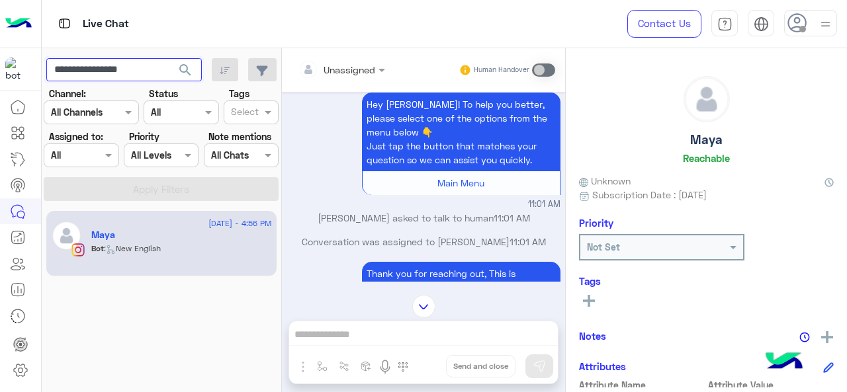
click at [115, 71] on input "**********" at bounding box center [124, 70] width 156 height 24
paste input "text"
click at [181, 62] on span "search" at bounding box center [185, 70] width 16 height 16
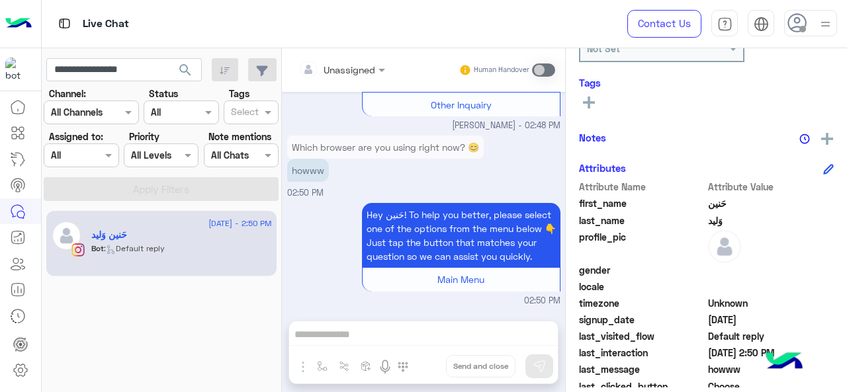
scroll to position [3176, 0]
click at [114, 69] on input "**********" at bounding box center [124, 70] width 156 height 24
click at [110, 69] on input "**********" at bounding box center [124, 70] width 156 height 24
drag, startPoint x: 110, startPoint y: 69, endPoint x: 95, endPoint y: 77, distance: 16.9
click at [95, 77] on input "**********" at bounding box center [124, 70] width 156 height 24
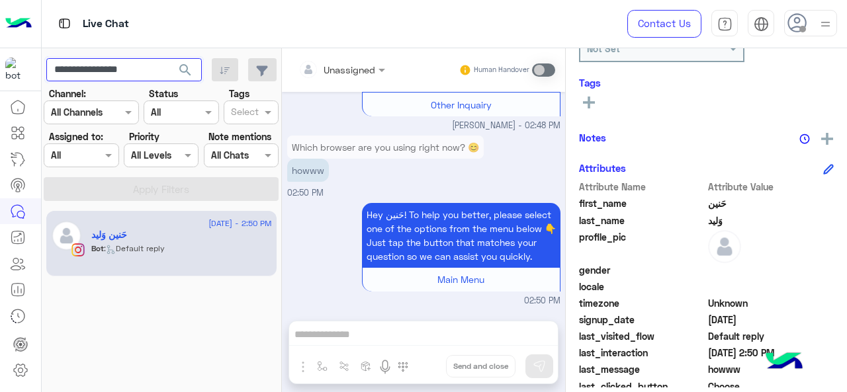
click at [95, 77] on input "**********" at bounding box center [124, 70] width 156 height 24
paste input "**"
click at [187, 67] on span "search" at bounding box center [185, 70] width 16 height 16
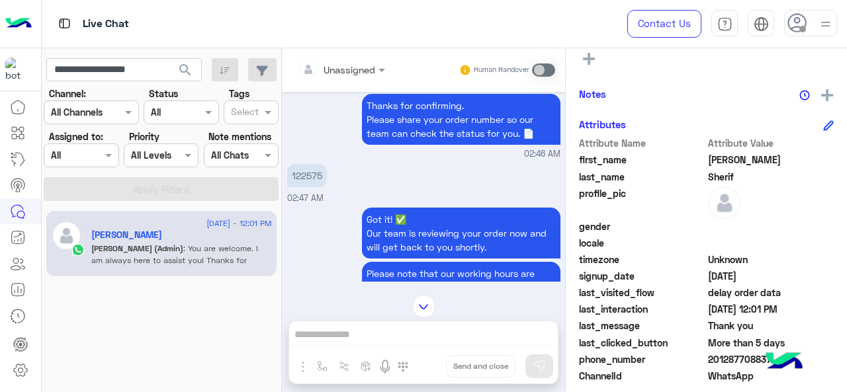
scroll to position [2045, 0]
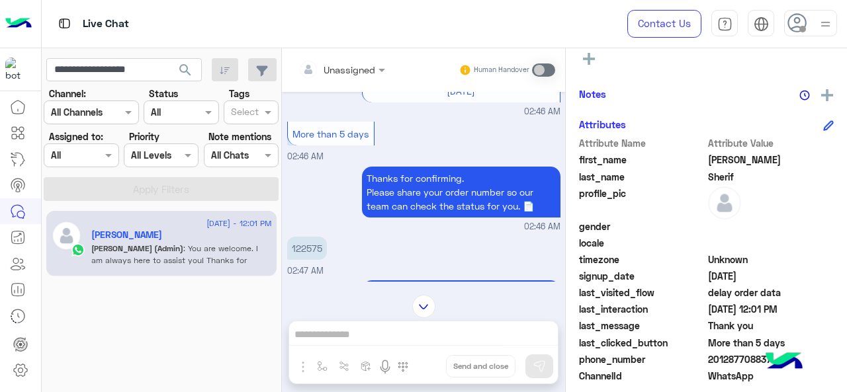
click at [311, 237] on p "122575" at bounding box center [307, 248] width 40 height 23
copy p "122575"
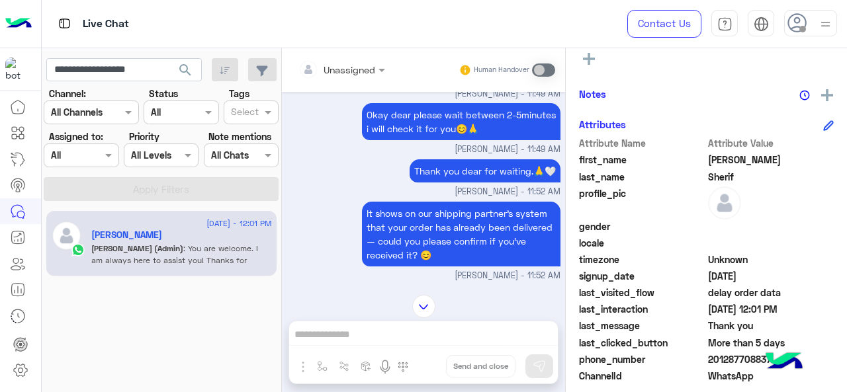
scroll to position [2706, 0]
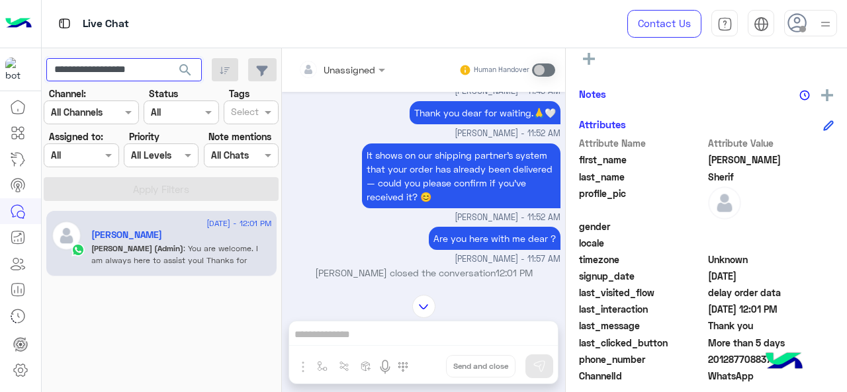
click at [130, 69] on input "**********" at bounding box center [124, 70] width 156 height 24
paste input "text"
click at [193, 75] on span "search" at bounding box center [185, 70] width 16 height 16
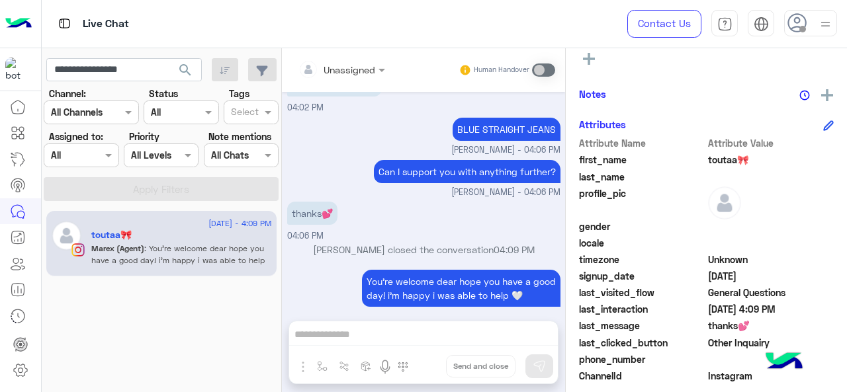
scroll to position [2278, 0]
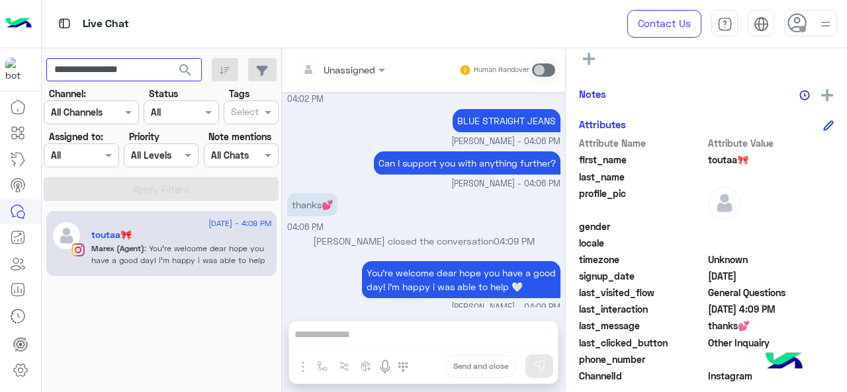
click at [140, 63] on input "**********" at bounding box center [124, 70] width 156 height 24
paste input "text"
type input "**********"
click at [181, 66] on span "search" at bounding box center [185, 70] width 16 height 16
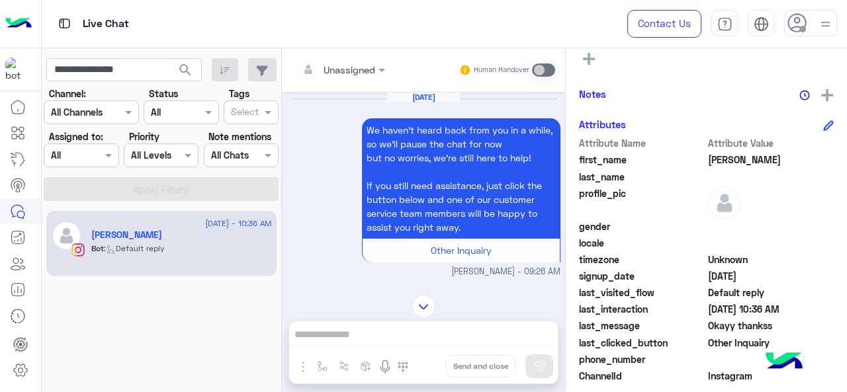
scroll to position [693, 0]
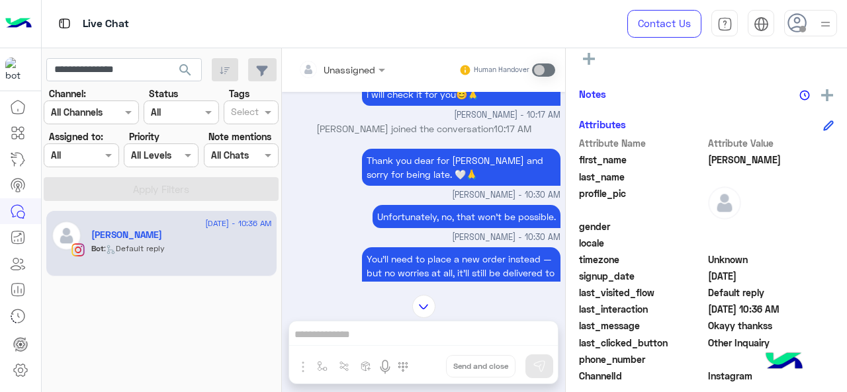
click at [189, 71] on span "search" at bounding box center [185, 70] width 16 height 16
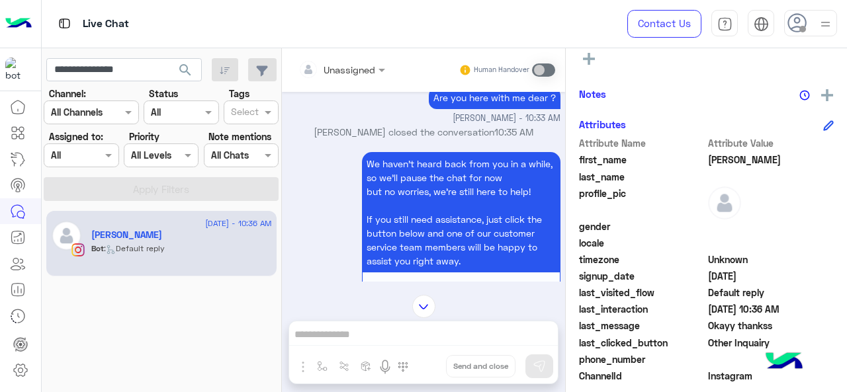
scroll to position [2819, 0]
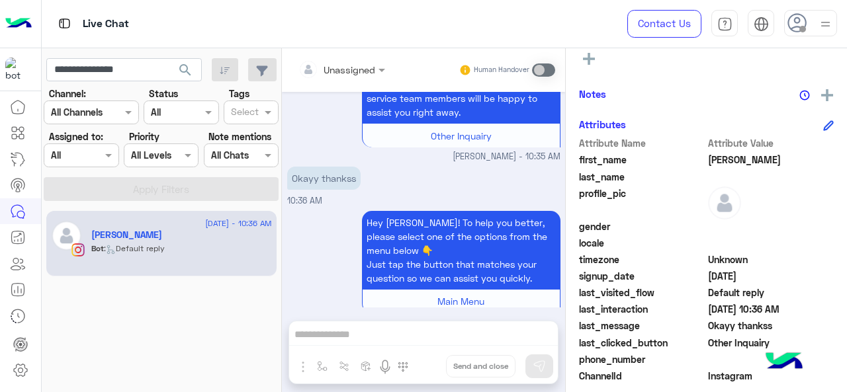
click at [93, 158] on div at bounding box center [80, 155] width 73 height 15
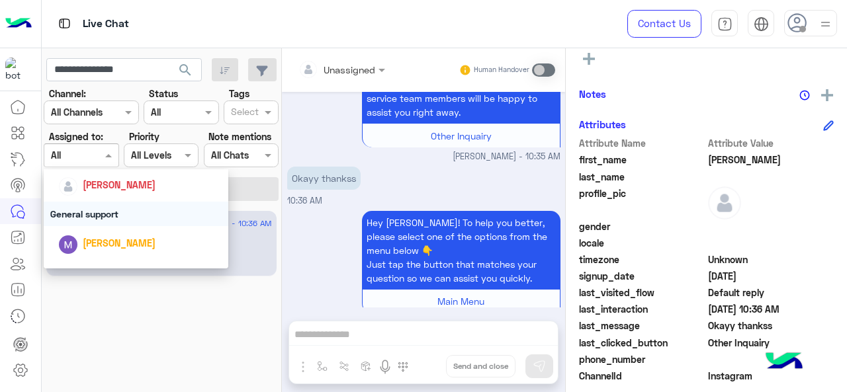
scroll to position [265, 0]
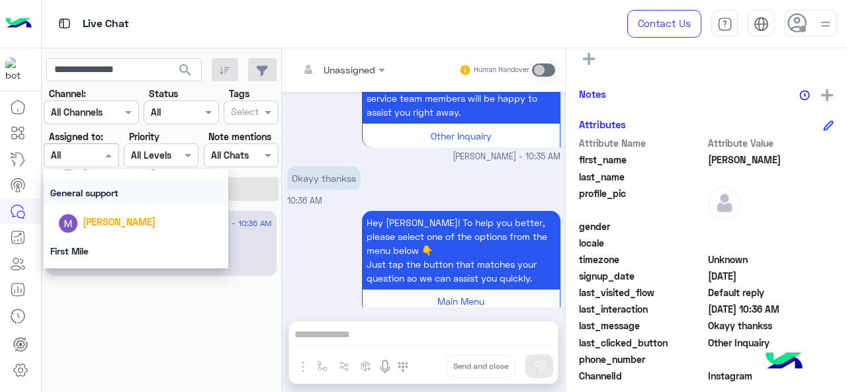
click at [97, 199] on div "General support" at bounding box center [136, 193] width 185 height 24
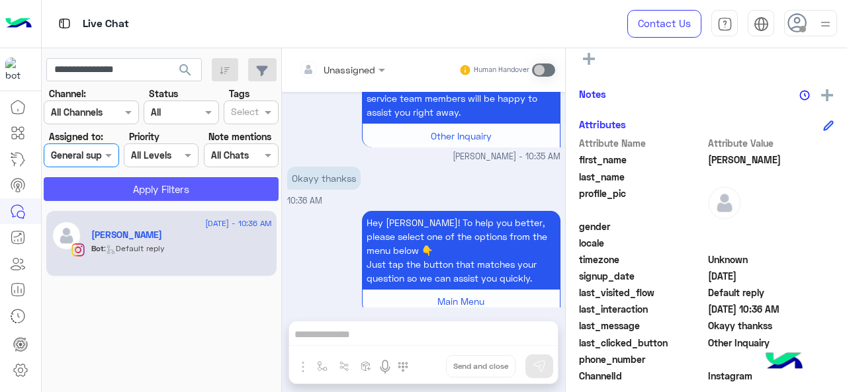
click at [108, 186] on button "Apply Filters" at bounding box center [161, 189] width 235 height 24
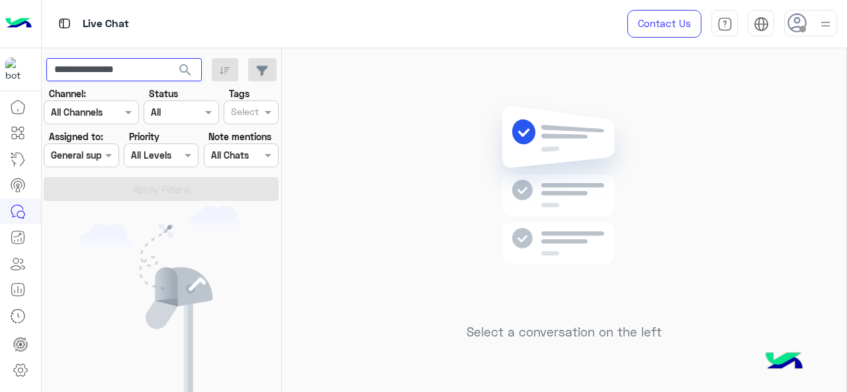
click at [128, 75] on input "**********" at bounding box center [124, 70] width 156 height 24
click at [187, 71] on span "search" at bounding box center [185, 70] width 16 height 16
click at [97, 163] on div "Assigned on General support" at bounding box center [81, 156] width 75 height 24
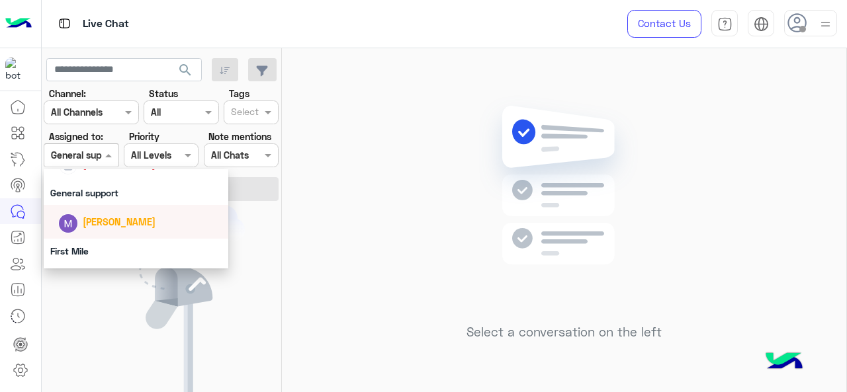
click at [96, 224] on span "[PERSON_NAME]" at bounding box center [119, 221] width 73 height 11
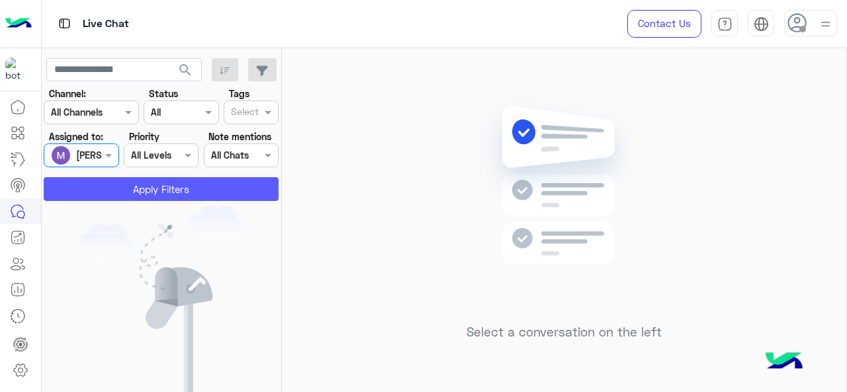
click at [116, 195] on button "Apply Filters" at bounding box center [161, 189] width 235 height 24
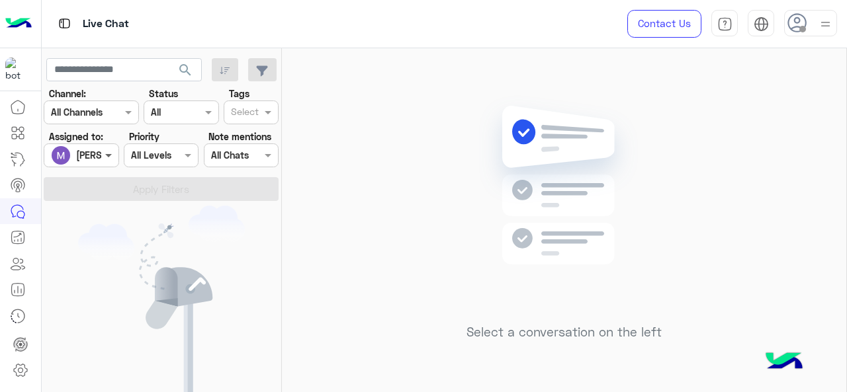
click at [109, 158] on span at bounding box center [110, 155] width 17 height 14
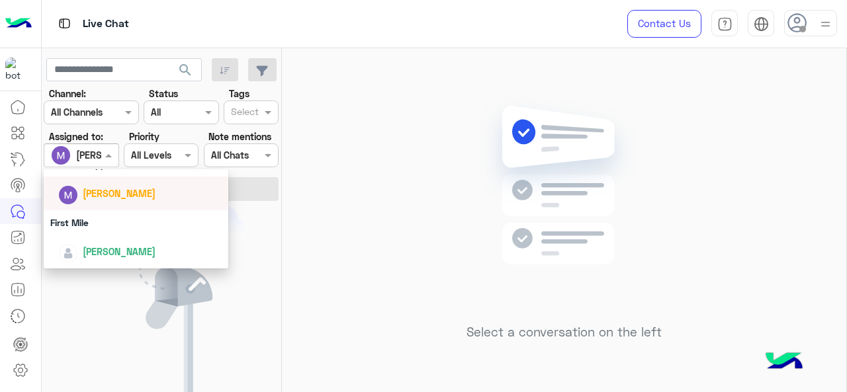
scroll to position [227, 0]
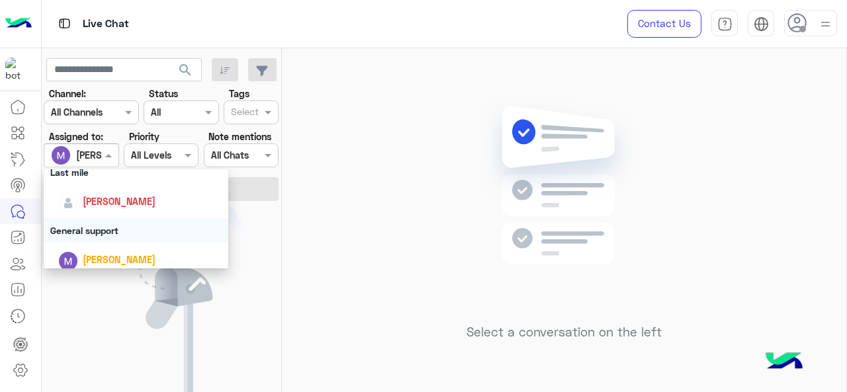
click at [98, 224] on div "General support" at bounding box center [136, 230] width 185 height 24
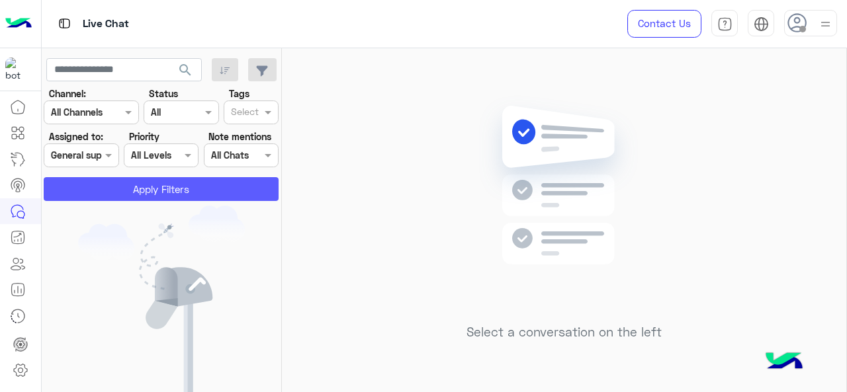
click at [114, 199] on button "Apply Filters" at bounding box center [161, 189] width 235 height 24
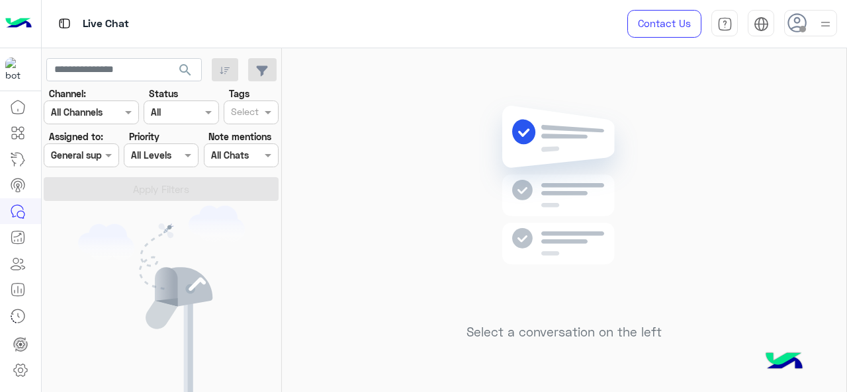
click at [99, 154] on div at bounding box center [80, 155] width 73 height 15
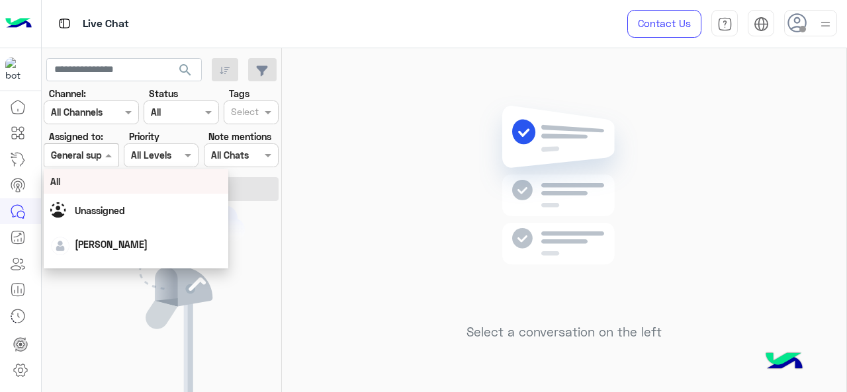
click at [95, 187] on div "All" at bounding box center [136, 182] width 172 height 14
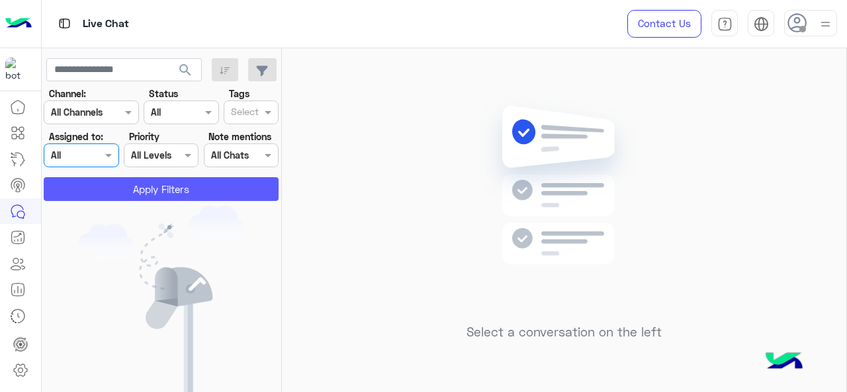
click at [98, 185] on button "Apply Filters" at bounding box center [161, 189] width 235 height 24
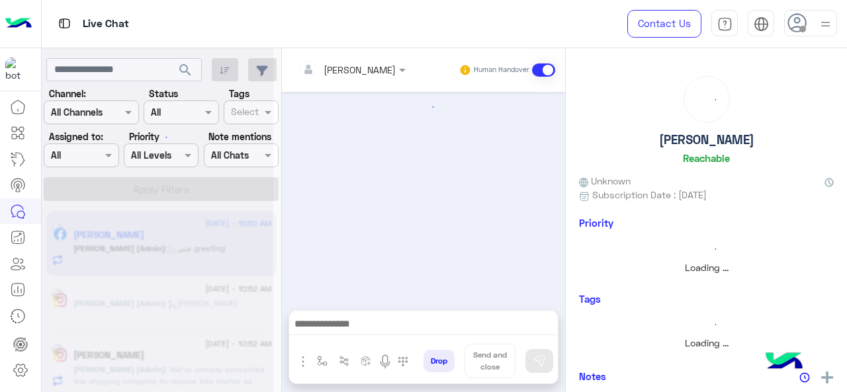
scroll to position [449, 0]
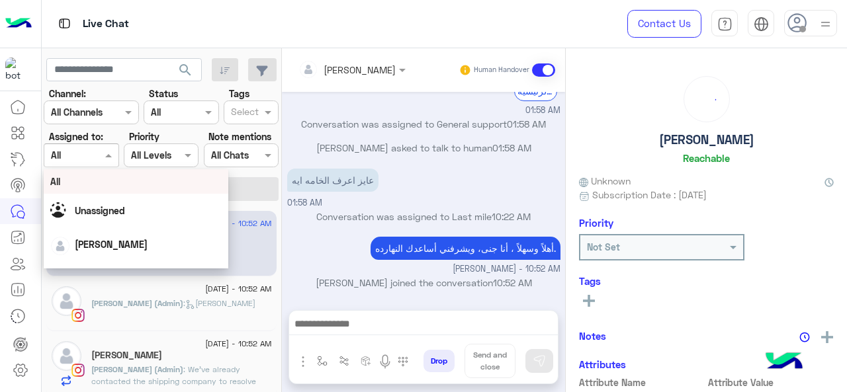
click at [91, 167] on div "Assigned on All" at bounding box center [81, 156] width 75 height 24
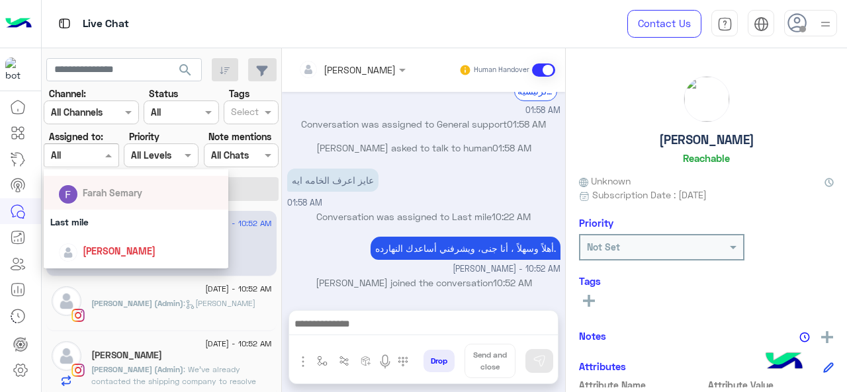
scroll to position [199, 0]
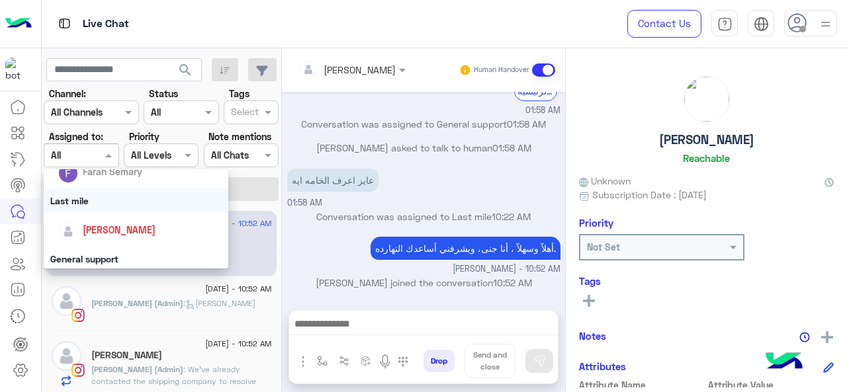
click at [89, 204] on div "Last mile" at bounding box center [136, 201] width 185 height 24
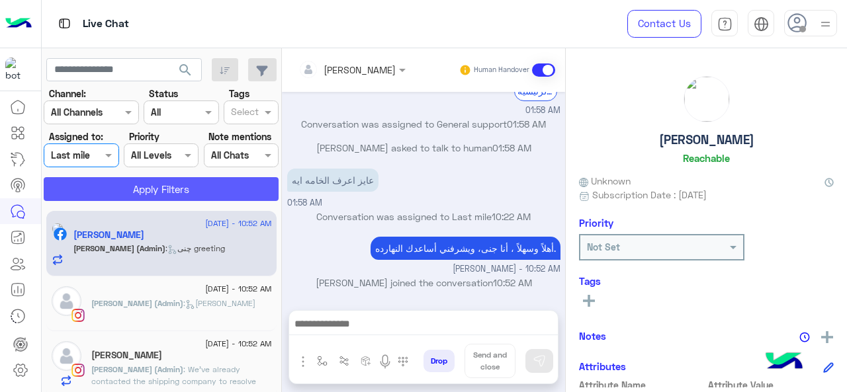
click at [103, 185] on button "Apply Filters" at bounding box center [161, 189] width 235 height 24
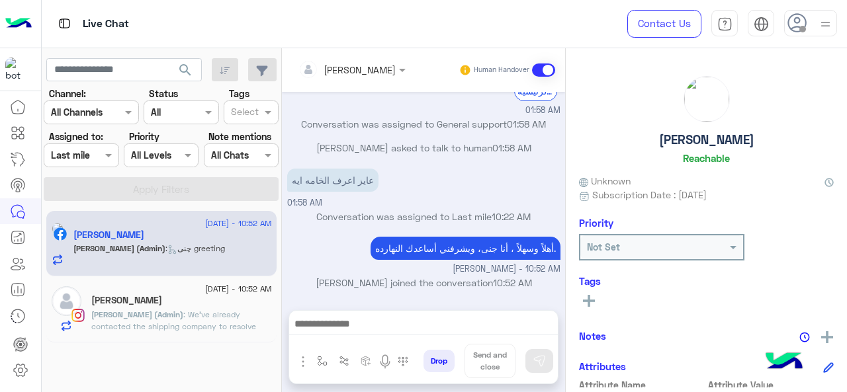
scroll to position [0, 0]
click at [102, 156] on span at bounding box center [110, 155] width 17 height 14
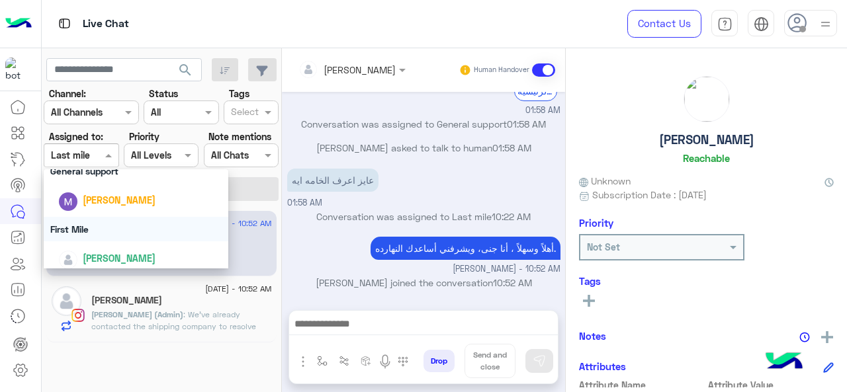
scroll to position [293, 0]
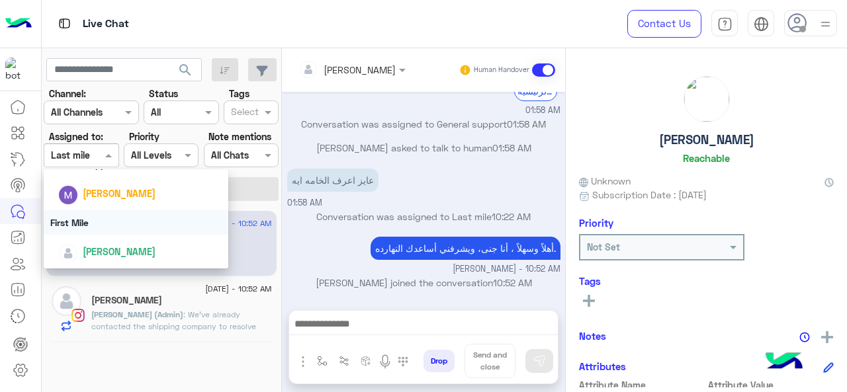
click at [77, 224] on div "First Mile" at bounding box center [136, 222] width 185 height 24
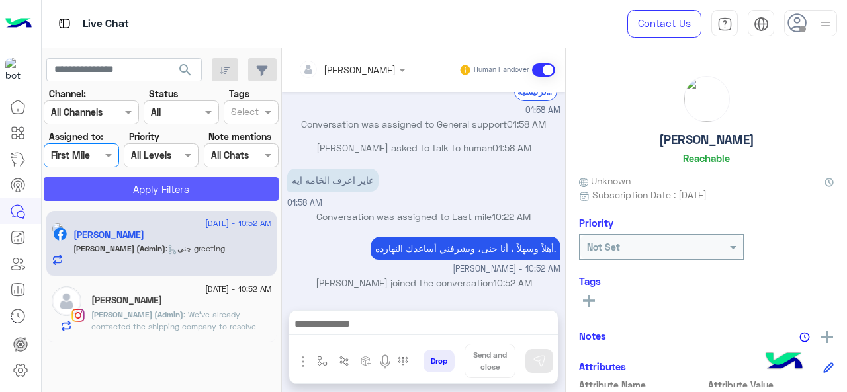
click at [89, 193] on button "Apply Filters" at bounding box center [161, 189] width 235 height 24
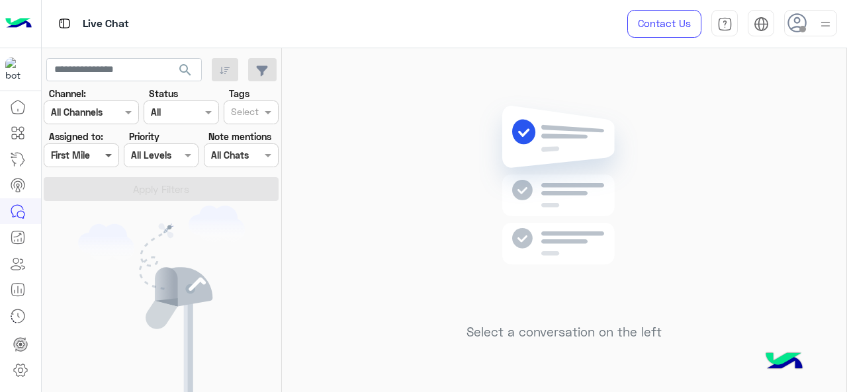
click at [102, 161] on span at bounding box center [110, 155] width 17 height 14
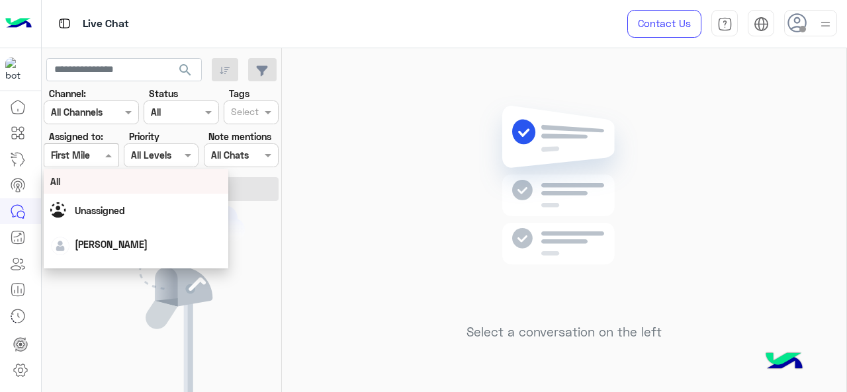
click at [98, 185] on div "All" at bounding box center [136, 182] width 172 height 14
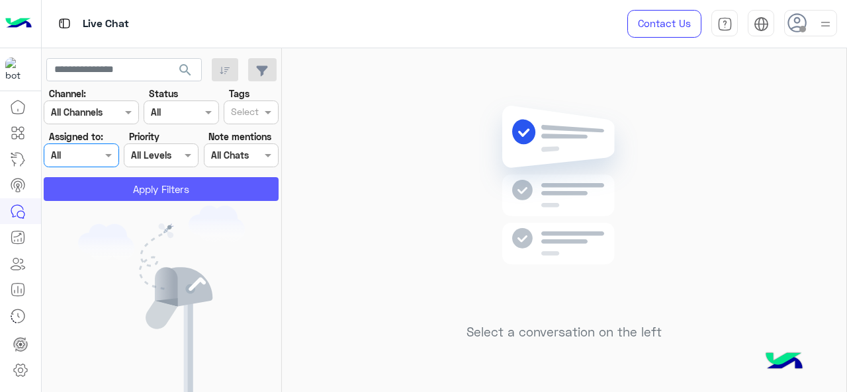
click at [118, 195] on button "Apply Filters" at bounding box center [161, 189] width 235 height 24
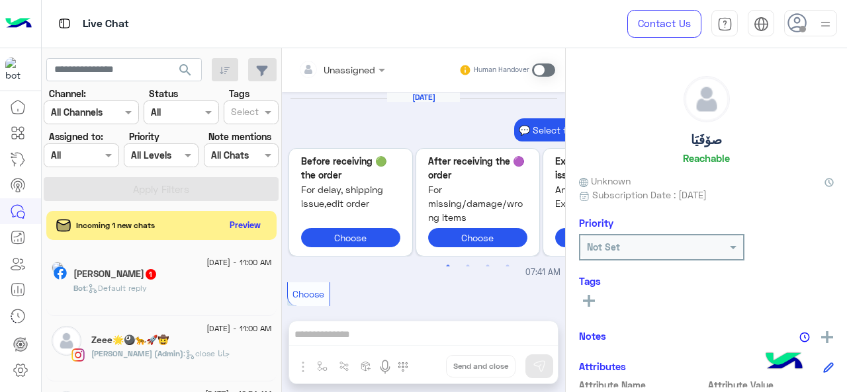
scroll to position [811, 0]
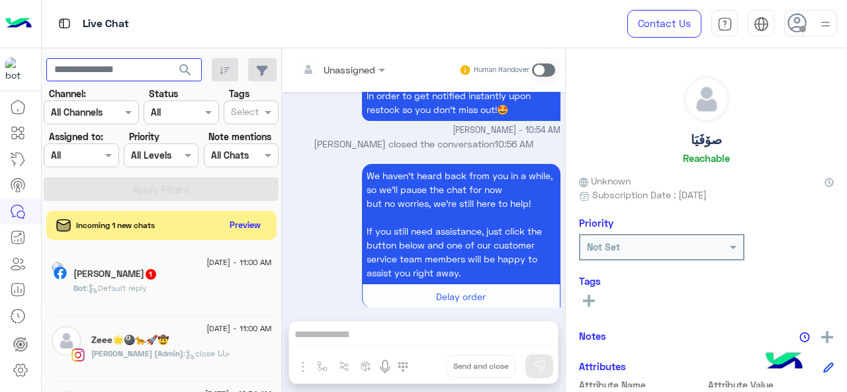
click at [106, 60] on input "text" at bounding box center [124, 70] width 156 height 24
paste input "**********"
click at [189, 71] on span "search" at bounding box center [185, 70] width 16 height 16
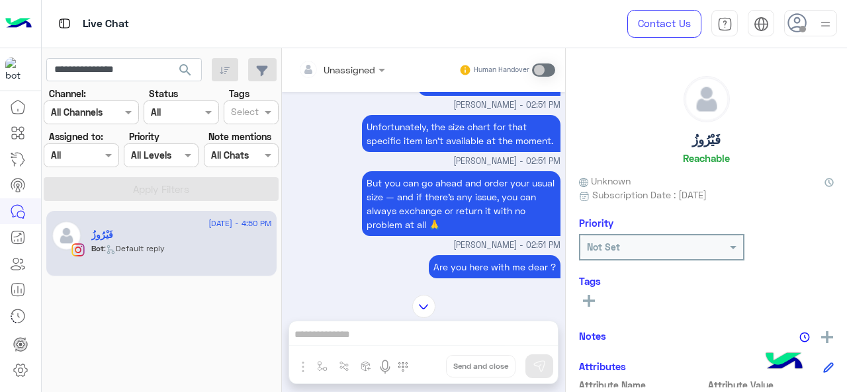
scroll to position [1630, 0]
click at [138, 73] on input "**********" at bounding box center [124, 70] width 156 height 24
paste input "*"
click at [188, 77] on span "search" at bounding box center [185, 70] width 16 height 16
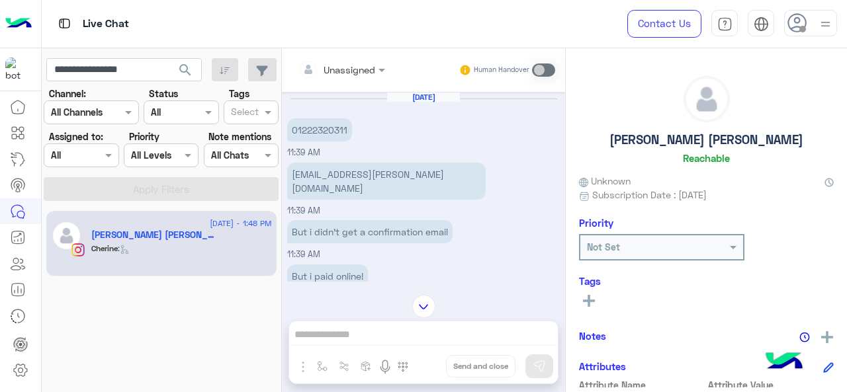
scroll to position [456, 0]
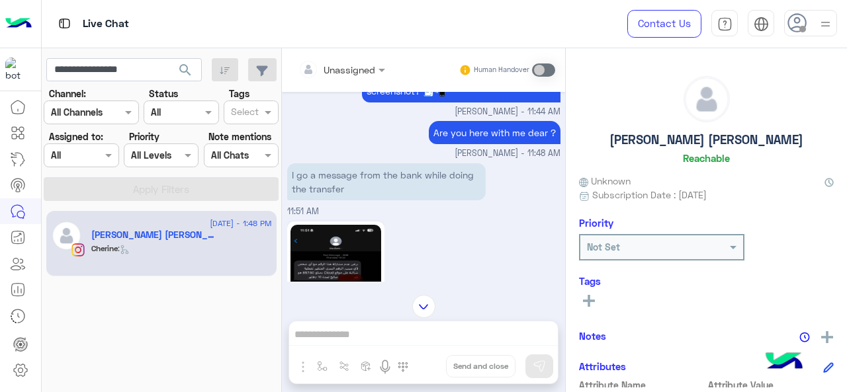
click at [334, 259] on img at bounding box center [335, 305] width 91 height 161
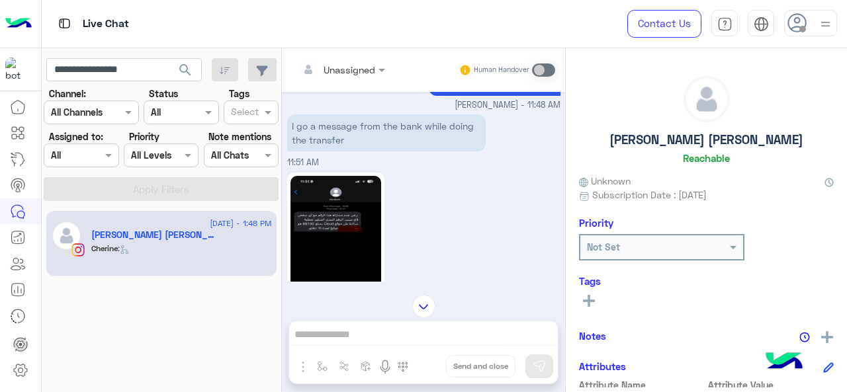
scroll to position [1599, 0]
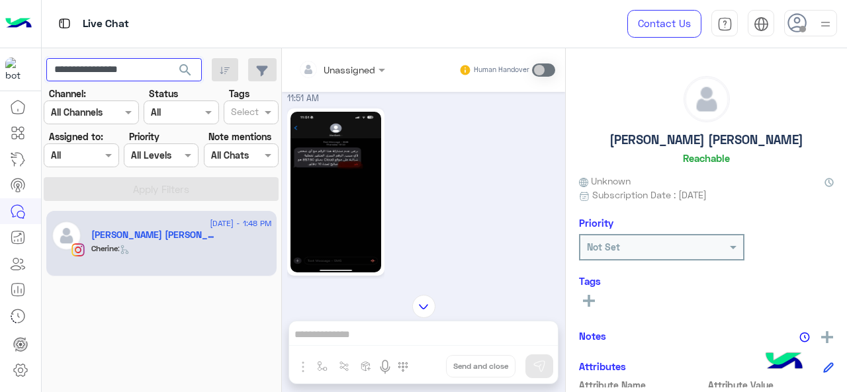
click at [109, 65] on input "**********" at bounding box center [124, 70] width 156 height 24
paste input "**"
click at [189, 75] on span "search" at bounding box center [185, 70] width 16 height 16
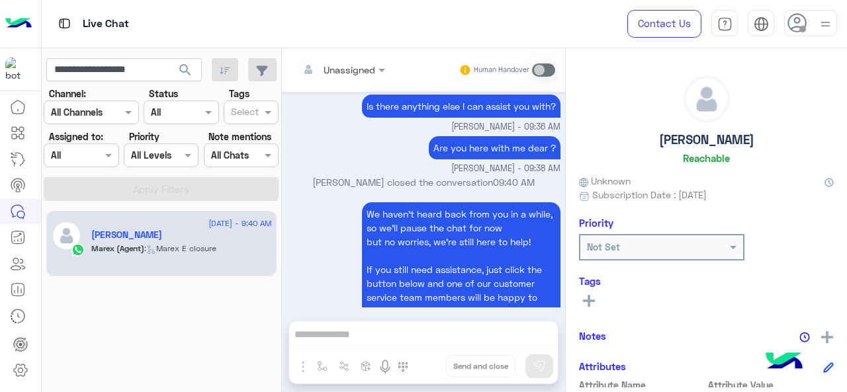
scroll to position [1183, 0]
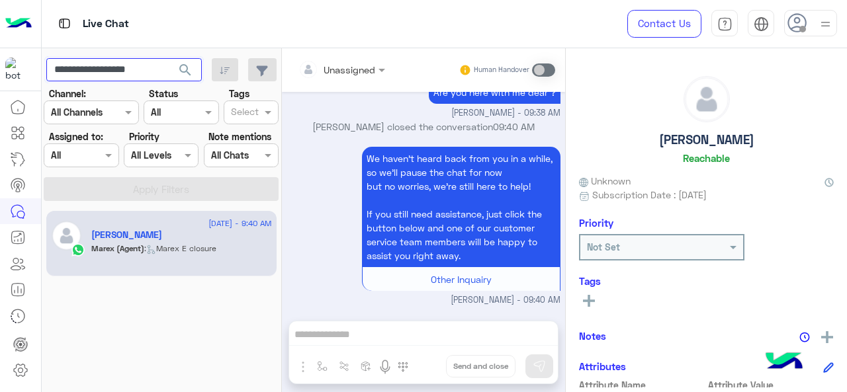
click at [120, 77] on input "**********" at bounding box center [124, 70] width 156 height 24
paste input "text"
click at [183, 69] on span "search" at bounding box center [185, 70] width 16 height 16
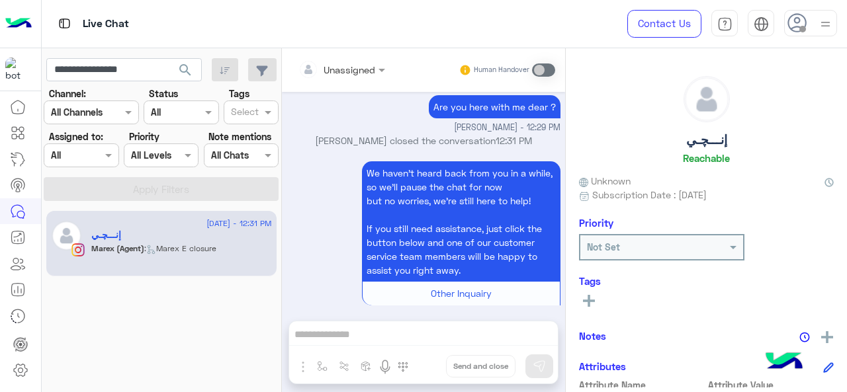
scroll to position [3979, 0]
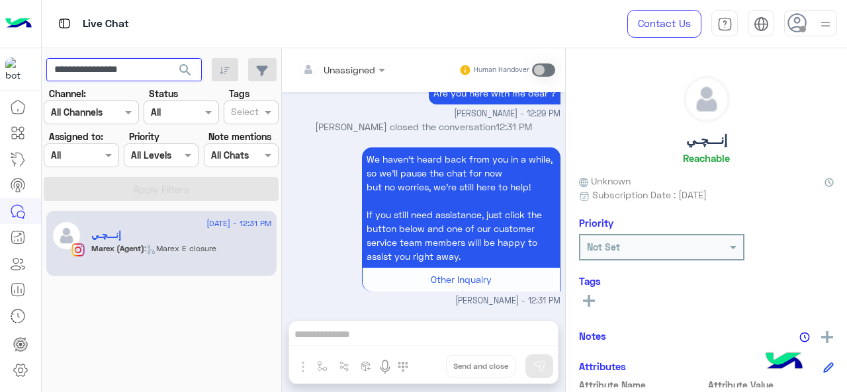
click at [139, 81] on input "**********" at bounding box center [124, 70] width 156 height 24
paste input "text"
click at [169, 58] on button "search" at bounding box center [185, 72] width 32 height 28
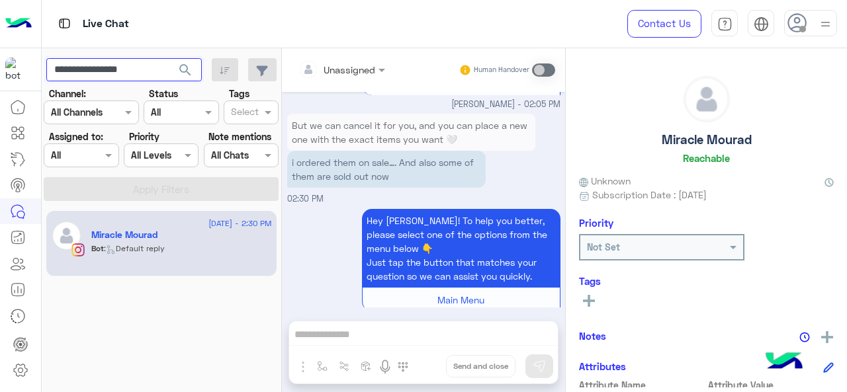
scroll to position [1824, 0]
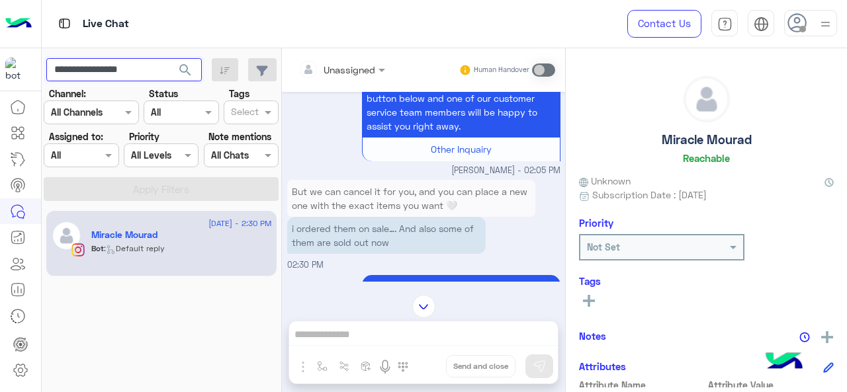
click at [119, 73] on input "**********" at bounding box center [124, 70] width 156 height 24
paste input "**"
type input "**********"
click at [184, 62] on span "search" at bounding box center [185, 70] width 16 height 16
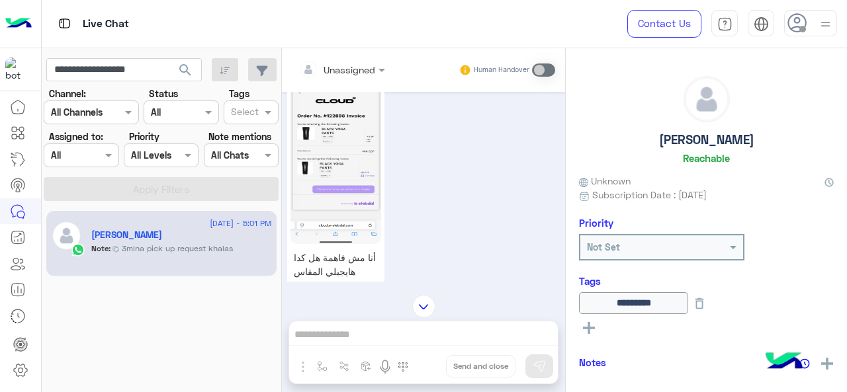
scroll to position [377, 0]
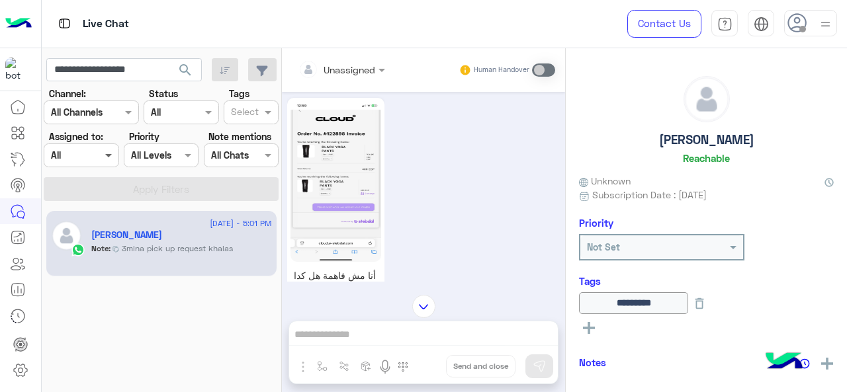
click at [102, 150] on span at bounding box center [110, 155] width 17 height 14
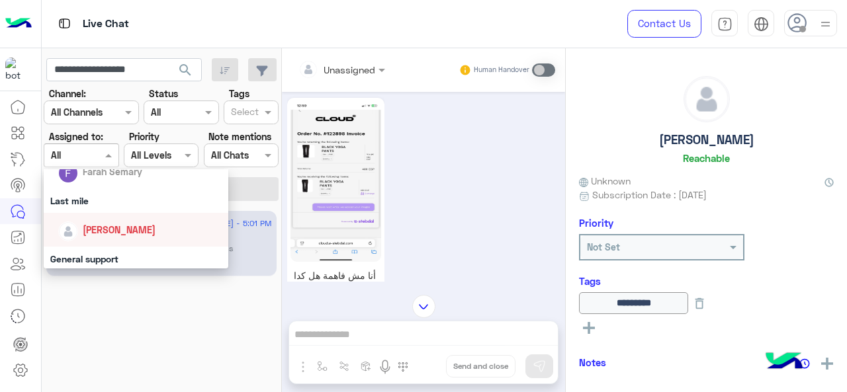
scroll to position [265, 0]
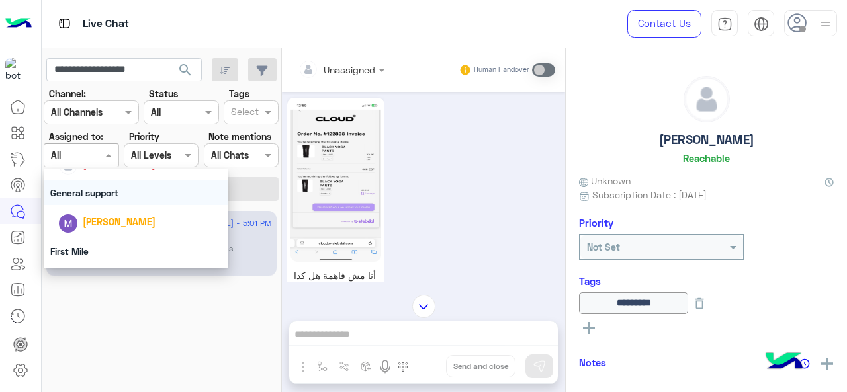
click at [101, 201] on div "General support" at bounding box center [136, 193] width 185 height 24
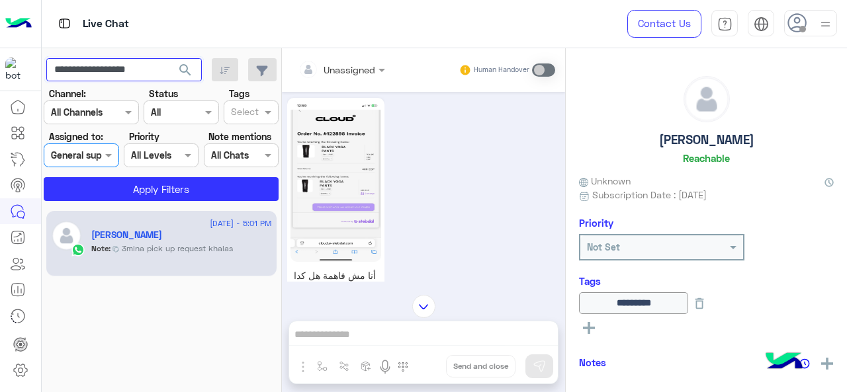
click at [124, 68] on input "**********" at bounding box center [124, 70] width 156 height 24
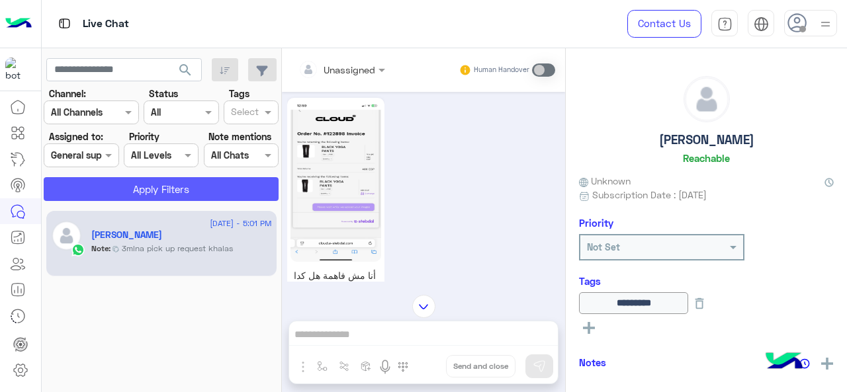
click at [169, 187] on button "Apply Filters" at bounding box center [161, 189] width 235 height 24
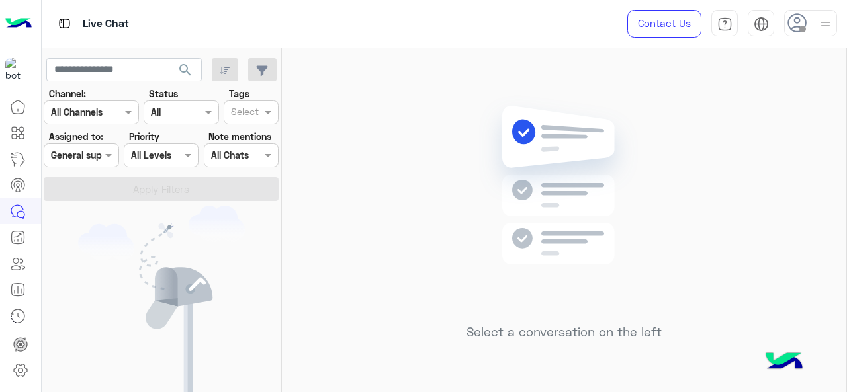
click at [185, 65] on span "search" at bounding box center [185, 70] width 16 height 16
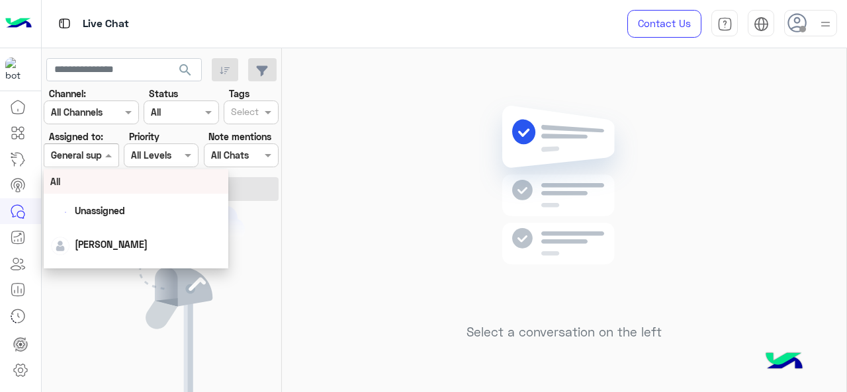
drag, startPoint x: 101, startPoint y: 154, endPoint x: 113, endPoint y: 204, distance: 51.2
click at [101, 154] on div "Assigned on General support" at bounding box center [81, 156] width 75 height 24
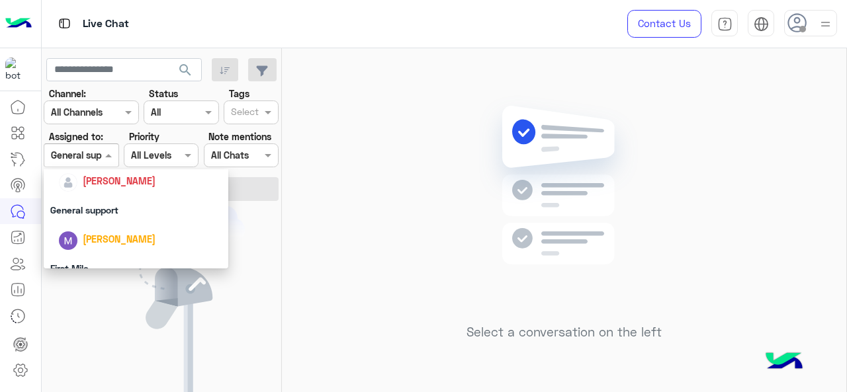
scroll to position [293, 0]
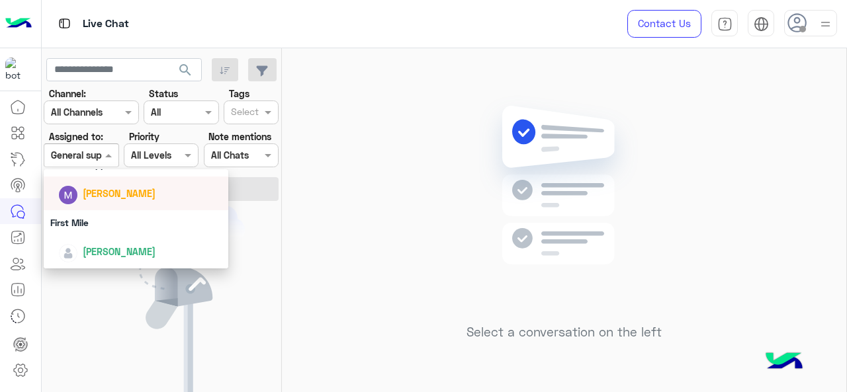
click at [95, 194] on span "[PERSON_NAME]" at bounding box center [119, 193] width 73 height 11
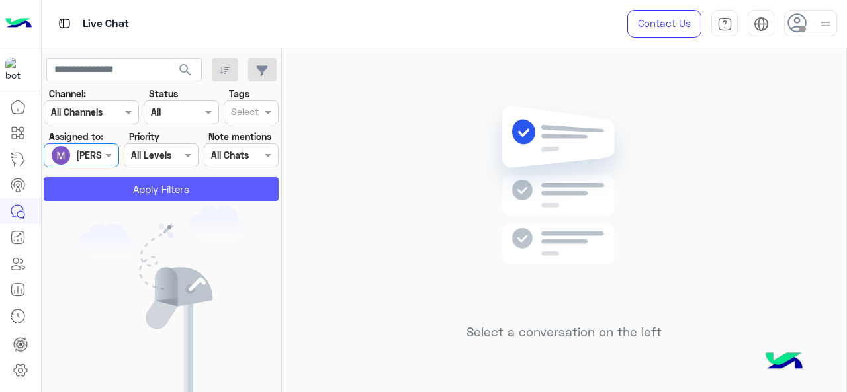
click at [105, 184] on button "Apply Filters" at bounding box center [161, 189] width 235 height 24
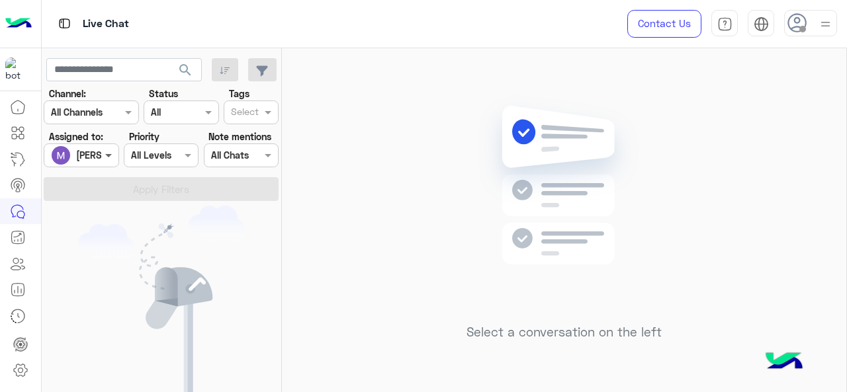
click at [104, 159] on span at bounding box center [110, 155] width 17 height 14
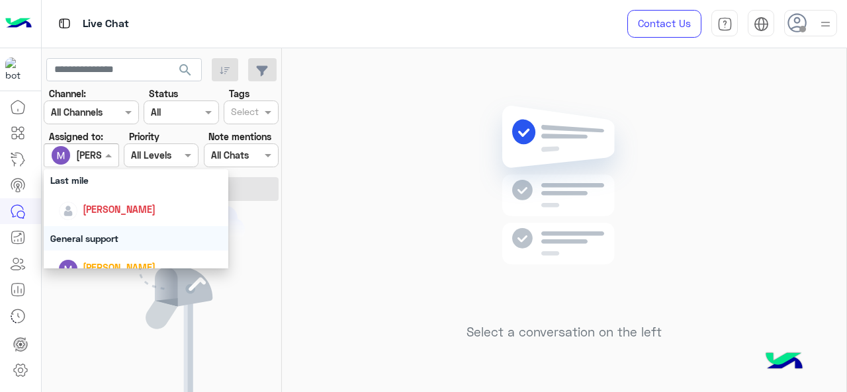
scroll to position [199, 0]
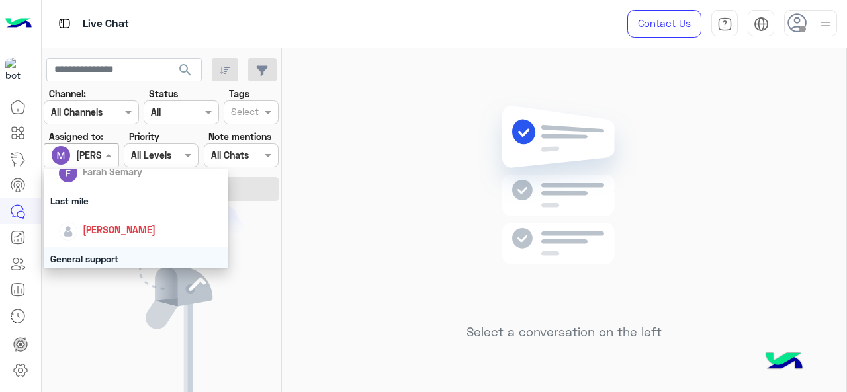
click at [108, 253] on div "General support" at bounding box center [136, 259] width 185 height 24
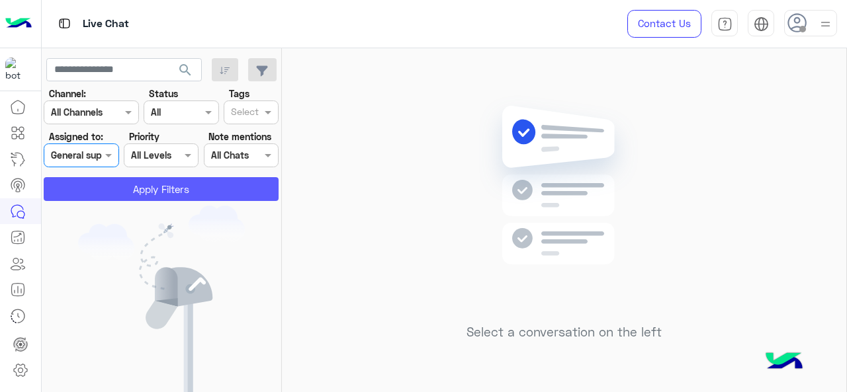
click at [111, 193] on button "Apply Filters" at bounding box center [161, 189] width 235 height 24
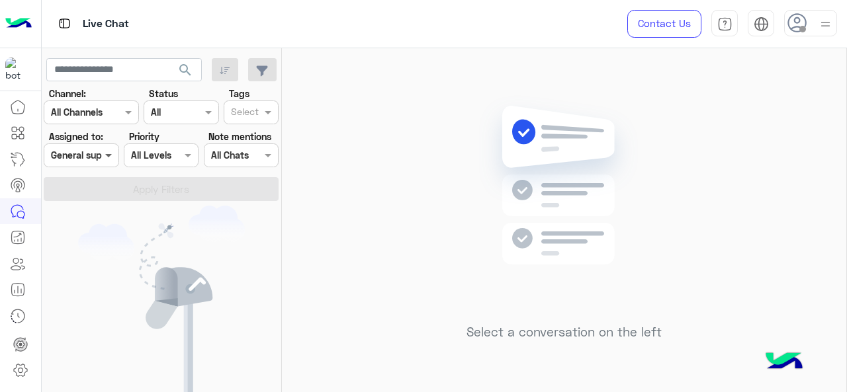
click at [104, 154] on span at bounding box center [110, 155] width 17 height 14
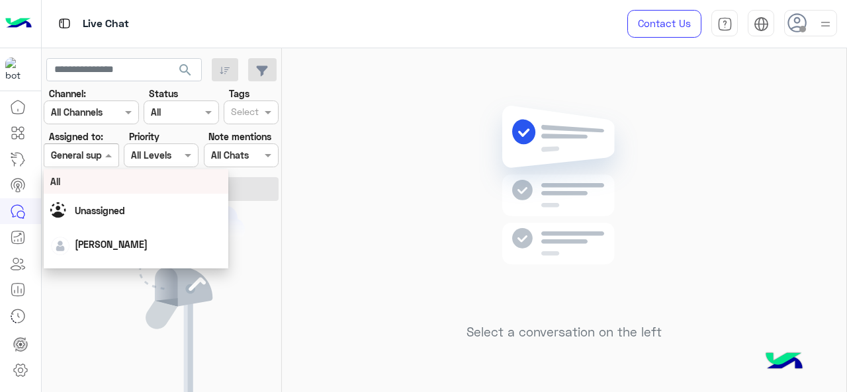
click at [120, 182] on div "All" at bounding box center [136, 182] width 172 height 14
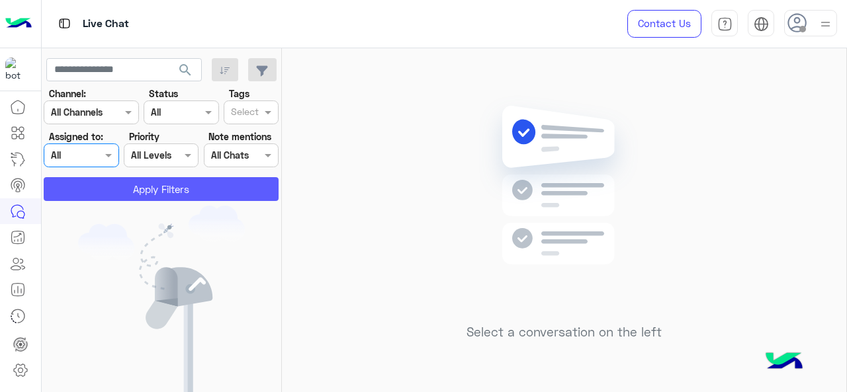
click at [134, 184] on button "Apply Filters" at bounding box center [161, 189] width 235 height 24
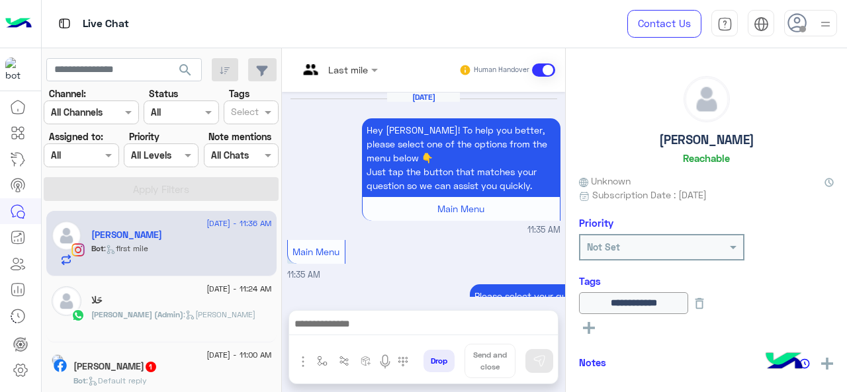
scroll to position [633, 0]
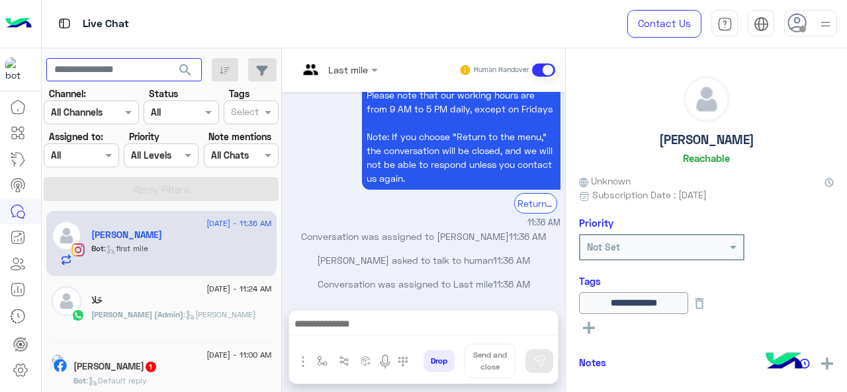
click at [144, 69] on input "text" at bounding box center [124, 70] width 156 height 24
paste input "**********"
click at [187, 67] on span "search" at bounding box center [185, 70] width 16 height 16
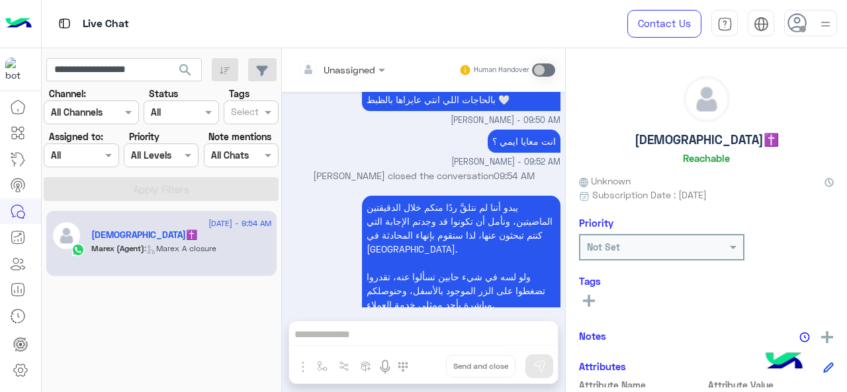
scroll to position [1069, 0]
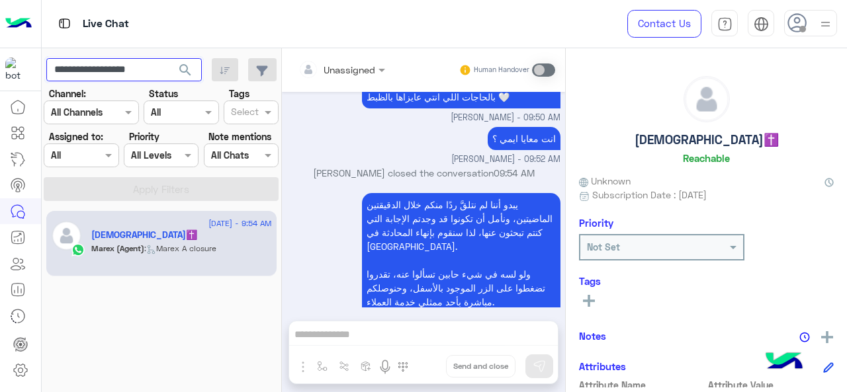
click at [135, 72] on input "**********" at bounding box center [124, 70] width 156 height 24
paste input "text"
click at [191, 68] on span "search" at bounding box center [185, 70] width 16 height 16
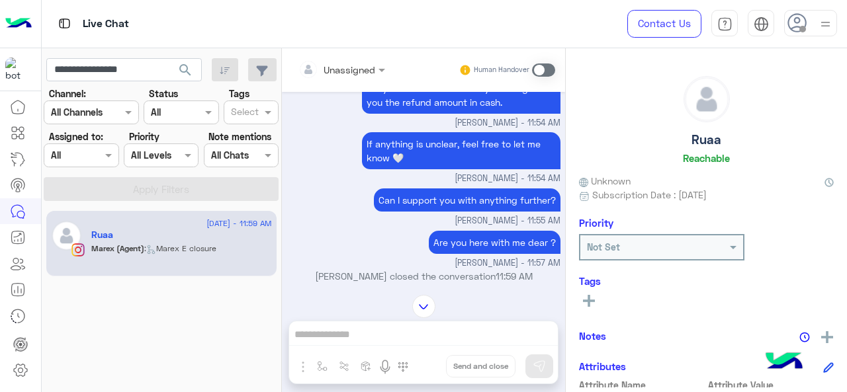
scroll to position [1954, 0]
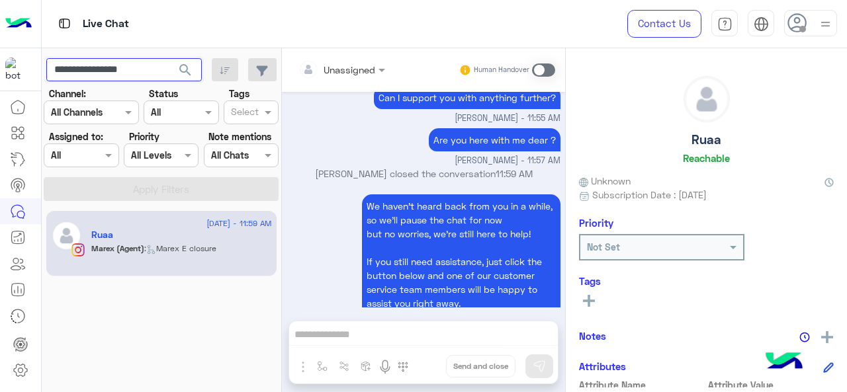
click at [116, 75] on input "**********" at bounding box center [124, 70] width 156 height 24
paste input "**"
type input "**********"
click at [183, 63] on span "search" at bounding box center [185, 70] width 16 height 16
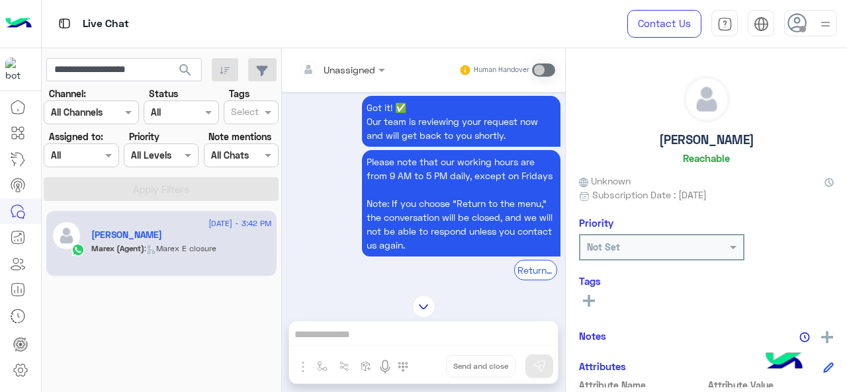
scroll to position [292, 0]
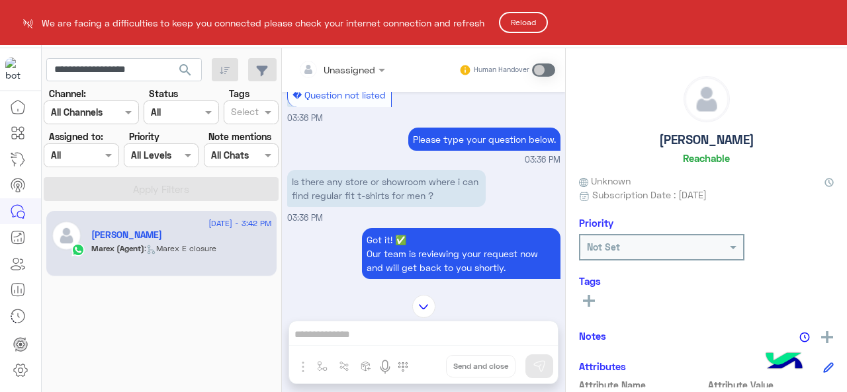
click at [539, 18] on button "Reload" at bounding box center [523, 22] width 49 height 21
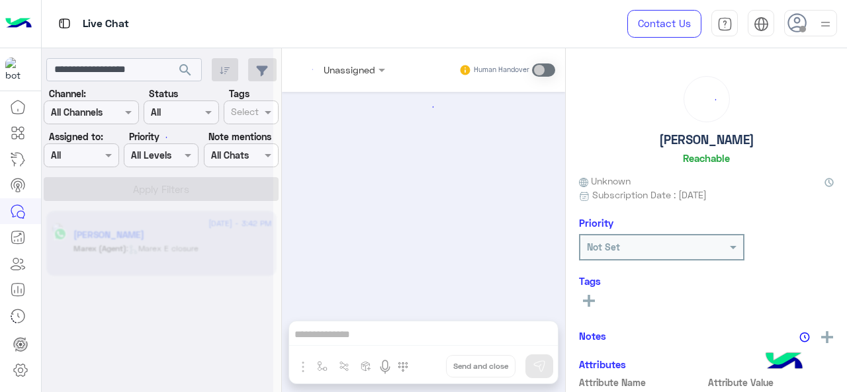
scroll to position [369, 0]
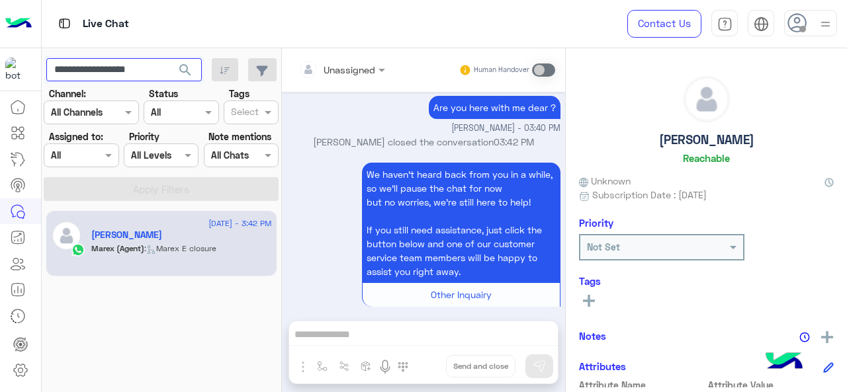
click at [130, 68] on input "**********" at bounding box center [124, 70] width 156 height 24
paste input "text"
click at [185, 67] on span "search" at bounding box center [185, 70] width 16 height 16
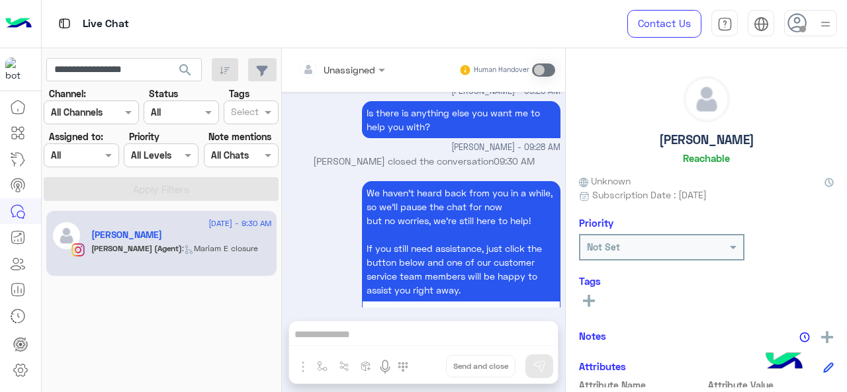
scroll to position [2684, 0]
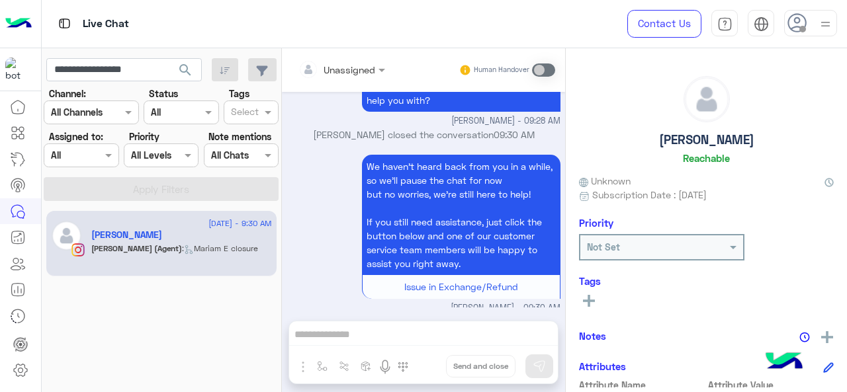
click at [111, 81] on app-inbox-users-filters "**********" at bounding box center [162, 127] width 240 height 158
click at [112, 65] on input "**********" at bounding box center [124, 70] width 156 height 24
paste input "text"
click at [193, 75] on span "search" at bounding box center [185, 70] width 16 height 16
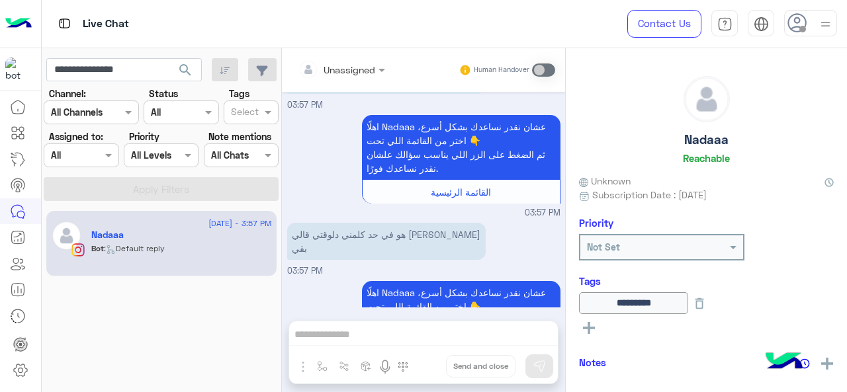
scroll to position [4554, 0]
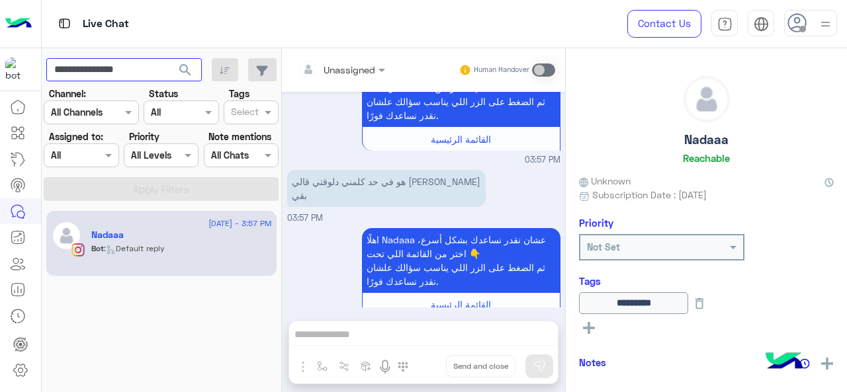
click at [126, 69] on input "**********" at bounding box center [124, 70] width 156 height 24
paste input "*"
click at [183, 69] on span "search" at bounding box center [185, 70] width 16 height 16
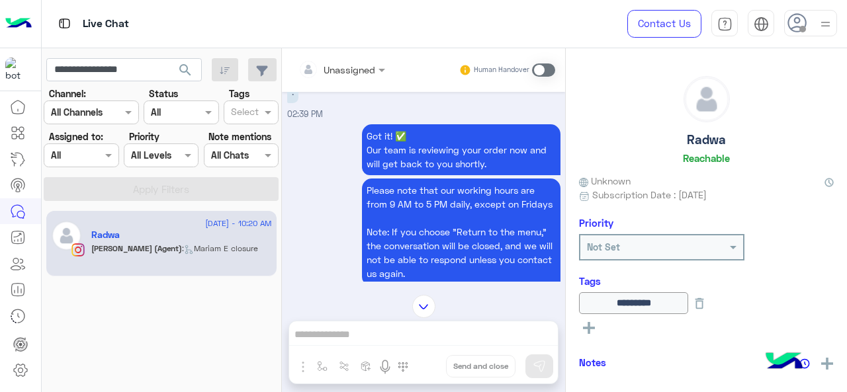
scroll to position [4528, 0]
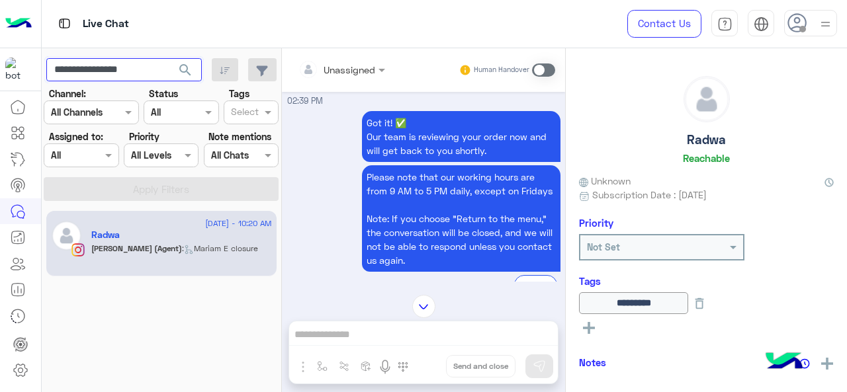
click at [105, 66] on input "**********" at bounding box center [124, 70] width 156 height 24
paste input "text"
type input "**********"
click at [192, 69] on span "search" at bounding box center [185, 70] width 16 height 16
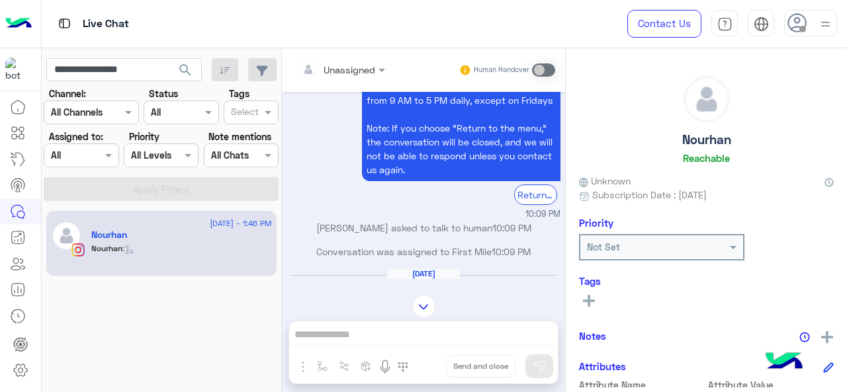
scroll to position [592, 0]
